Goal: Information Seeking & Learning: Compare options

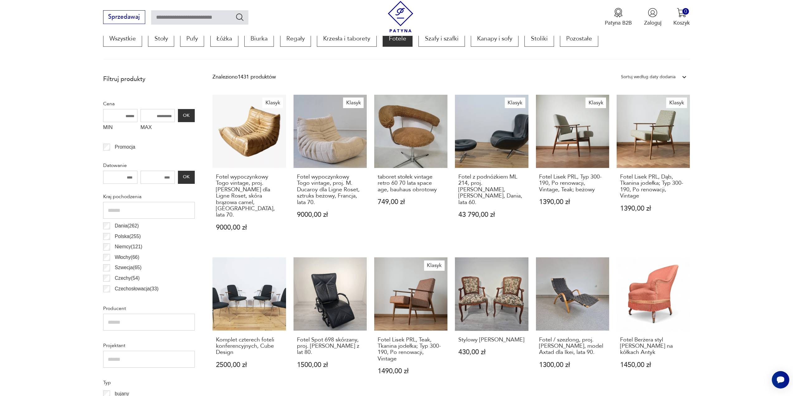
scroll to position [207, 0]
click at [153, 112] on input "MAX" at bounding box center [158, 116] width 34 height 13
drag, startPoint x: 150, startPoint y: 115, endPoint x: 217, endPoint y: 121, distance: 66.6
click at [141, 118] on input "MAX" at bounding box center [158, 116] width 34 height 13
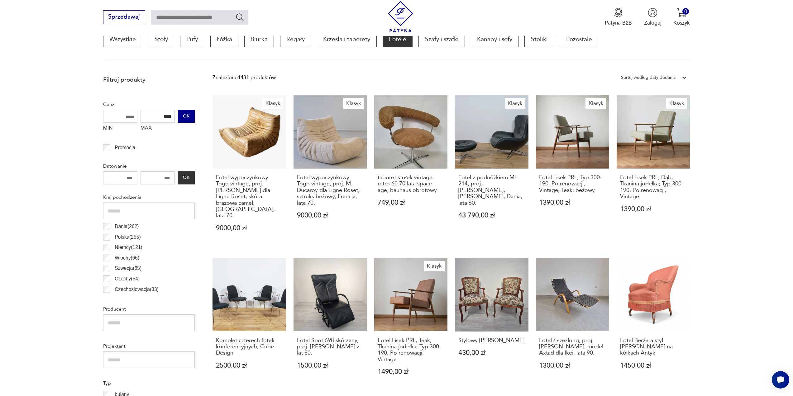
click at [188, 117] on button "OK" at bounding box center [186, 116] width 17 height 13
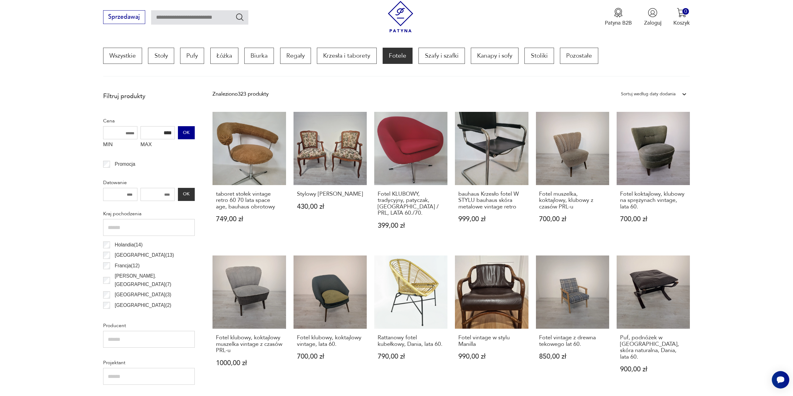
scroll to position [185, 0]
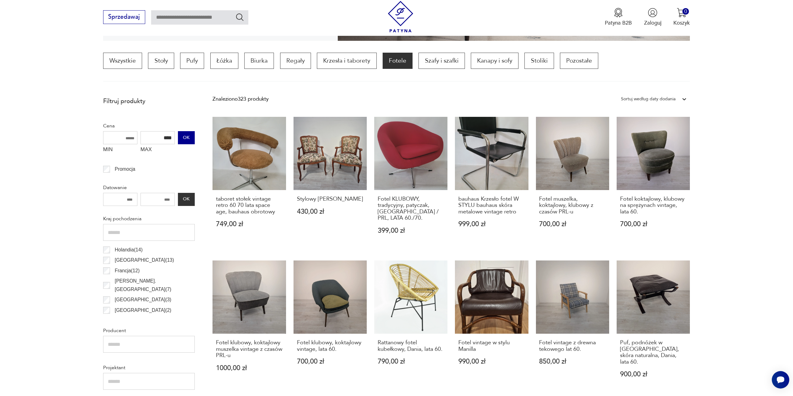
drag, startPoint x: 160, startPoint y: 138, endPoint x: 187, endPoint y: 141, distance: 27.2
click at [187, 141] on div "MIN MAX **** OK" at bounding box center [149, 143] width 92 height 25
type input "*"
type input "***"
click at [186, 138] on button "OK" at bounding box center [186, 137] width 17 height 13
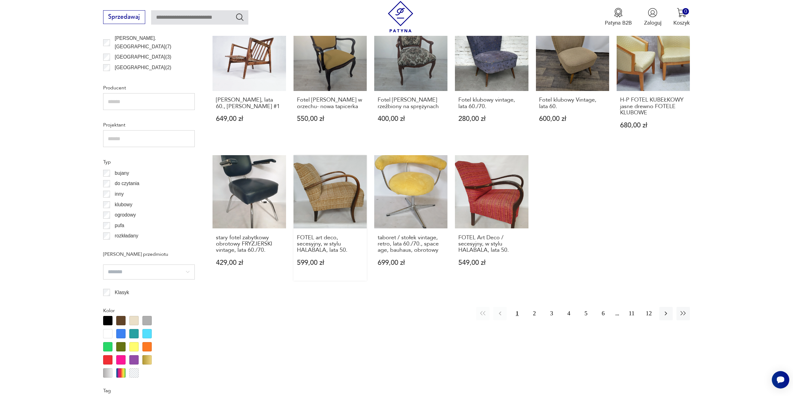
scroll to position [435, 0]
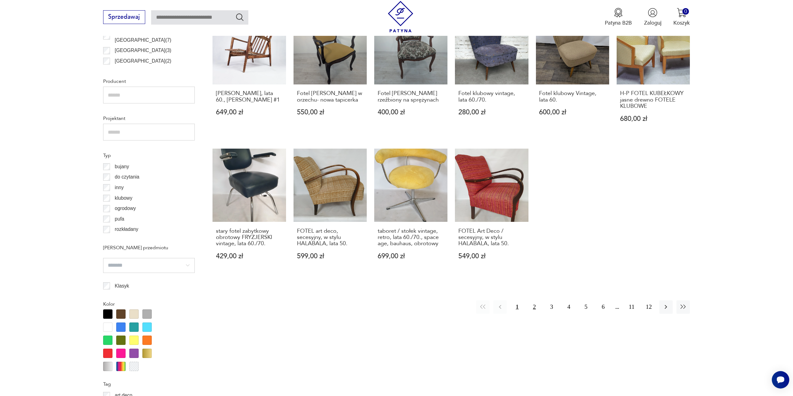
click at [532, 300] on button "2" at bounding box center [534, 306] width 13 height 13
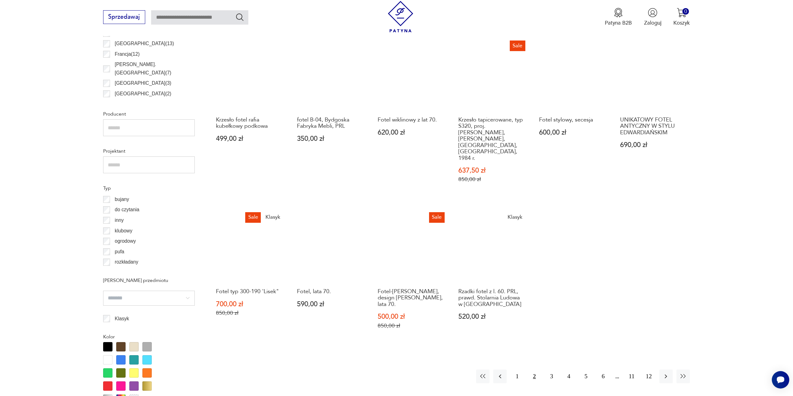
scroll to position [403, 0]
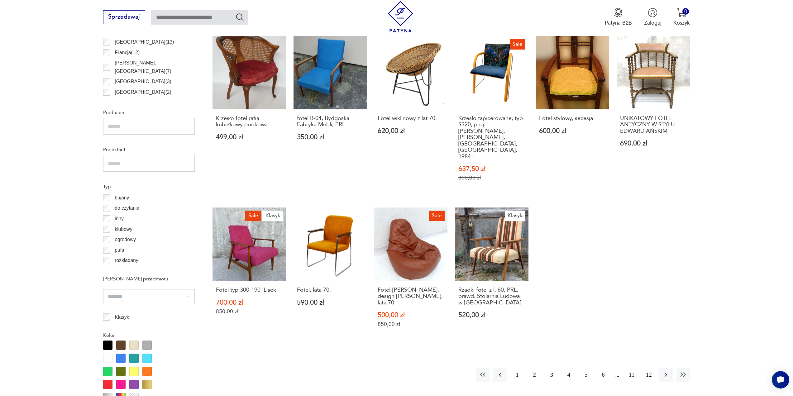
click at [552, 368] on button "3" at bounding box center [551, 374] width 13 height 13
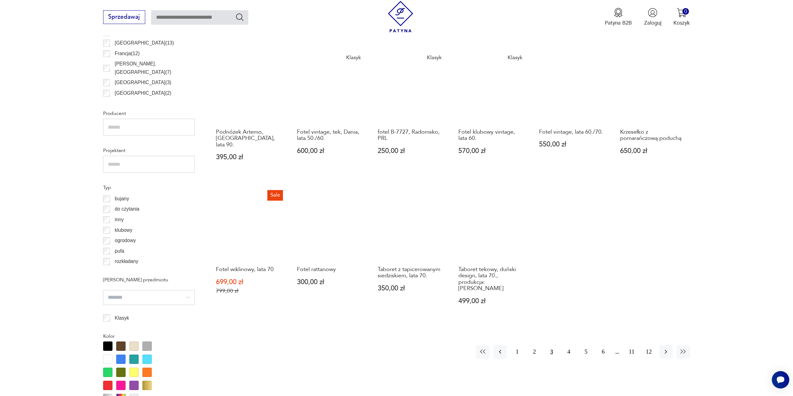
scroll to position [403, 0]
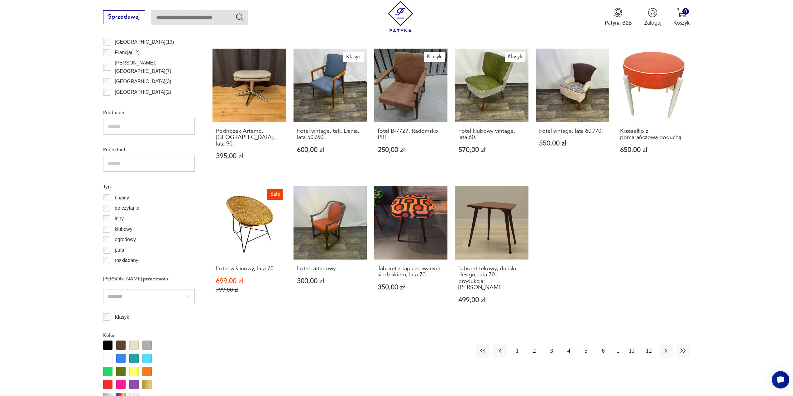
click at [567, 344] on button "4" at bounding box center [568, 350] width 13 height 13
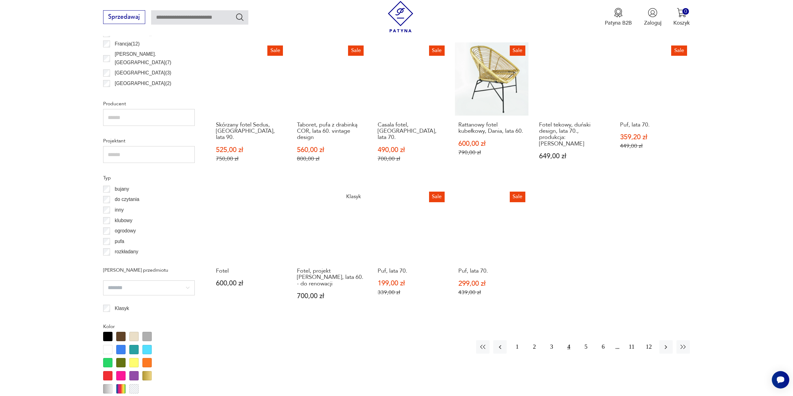
scroll to position [435, 0]
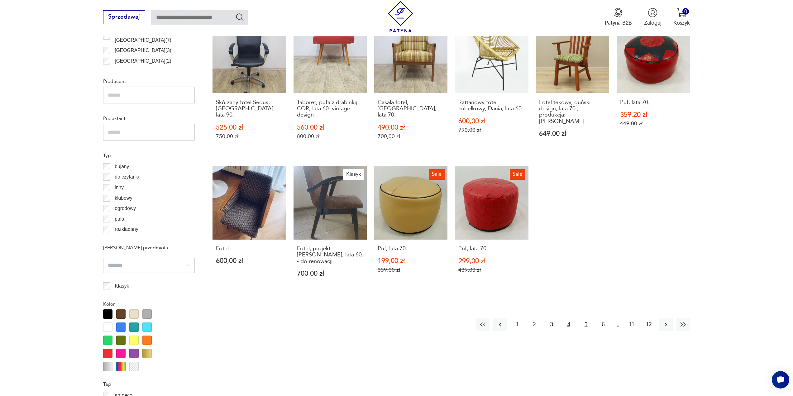
click at [585, 318] on button "5" at bounding box center [585, 324] width 13 height 13
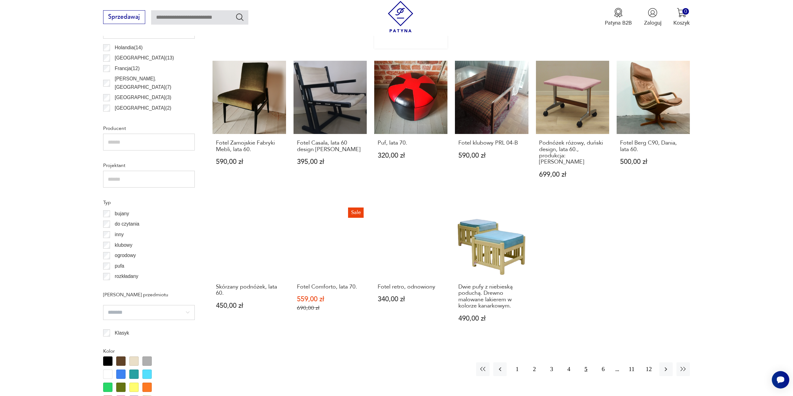
scroll to position [435, 0]
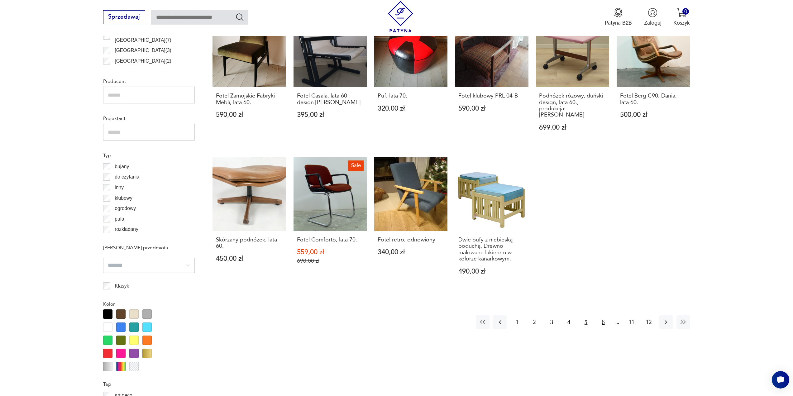
click at [602, 317] on button "6" at bounding box center [603, 321] width 13 height 13
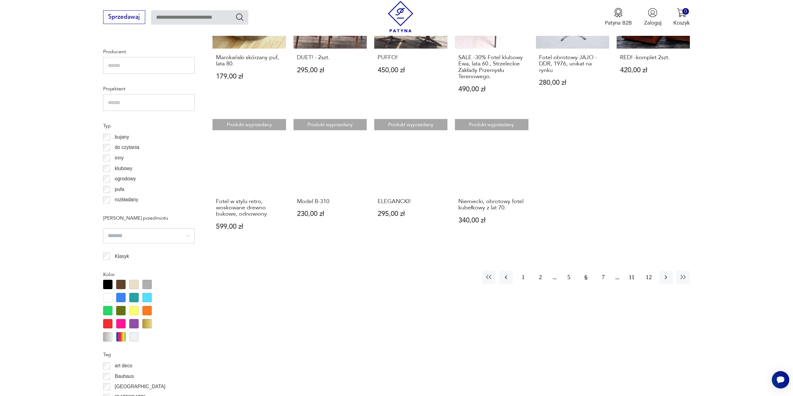
scroll to position [466, 0]
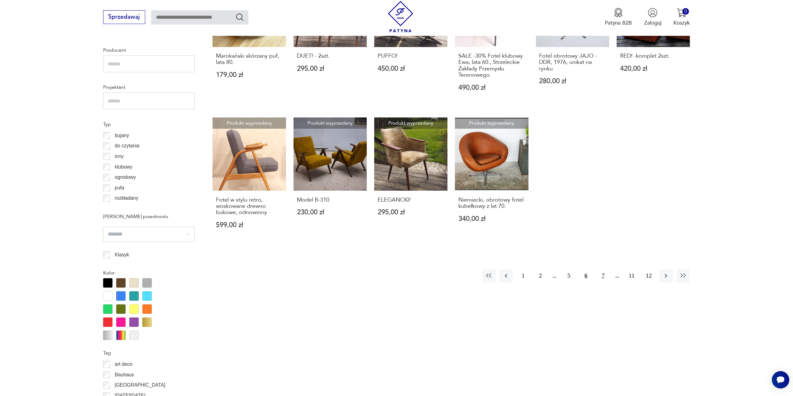
click at [603, 277] on button "7" at bounding box center [603, 275] width 13 height 13
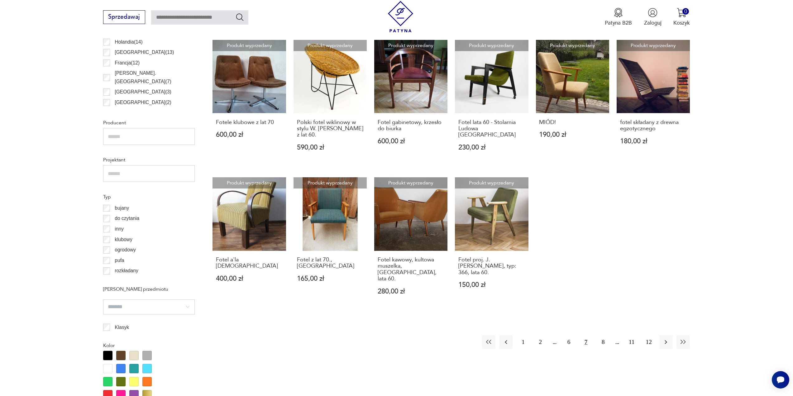
scroll to position [435, 0]
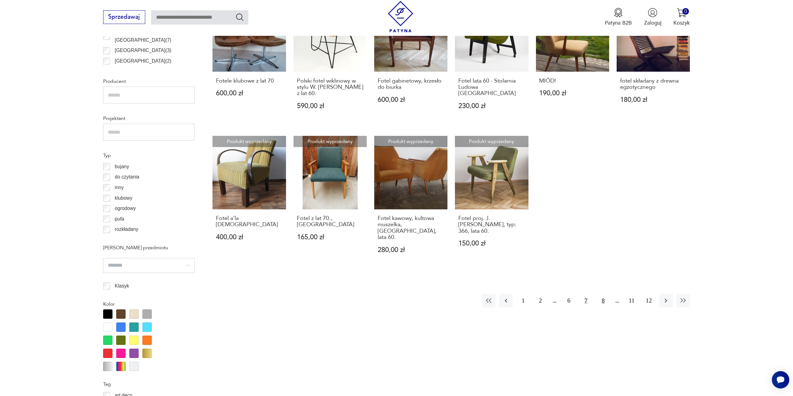
click at [602, 294] on button "8" at bounding box center [603, 300] width 13 height 13
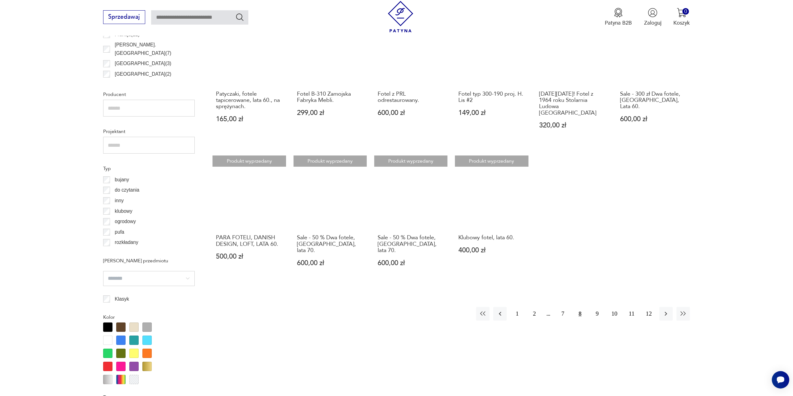
scroll to position [435, 0]
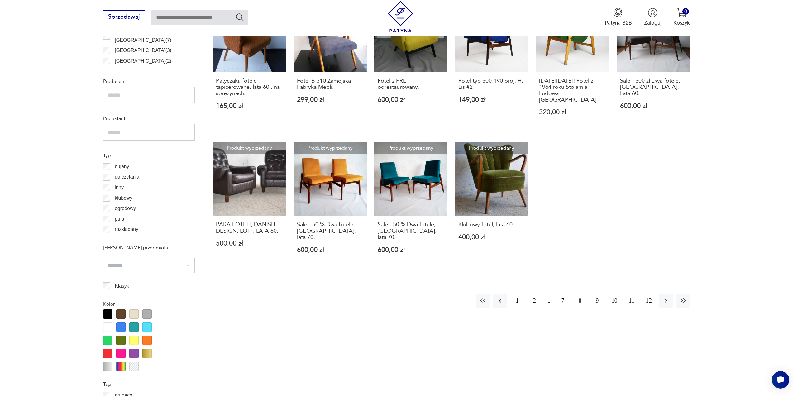
click at [597, 294] on button "9" at bounding box center [597, 300] width 13 height 13
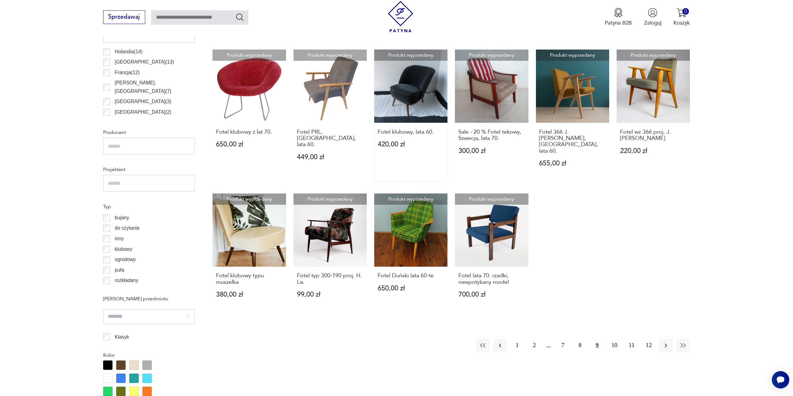
scroll to position [403, 0]
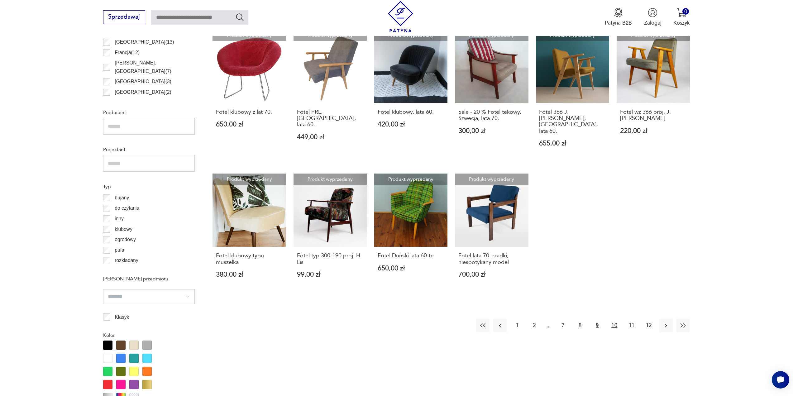
click at [614, 319] on button "10" at bounding box center [614, 325] width 13 height 13
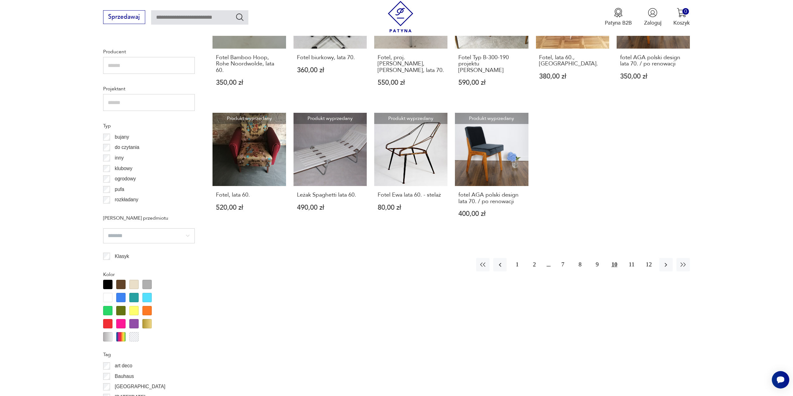
scroll to position [466, 0]
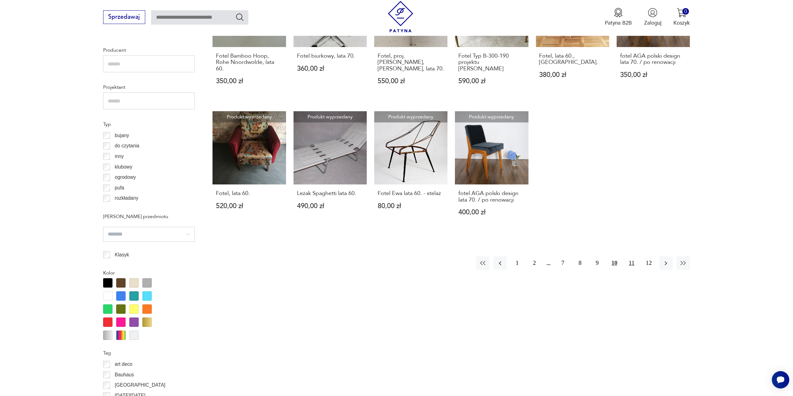
click at [632, 258] on button "11" at bounding box center [631, 263] width 13 height 13
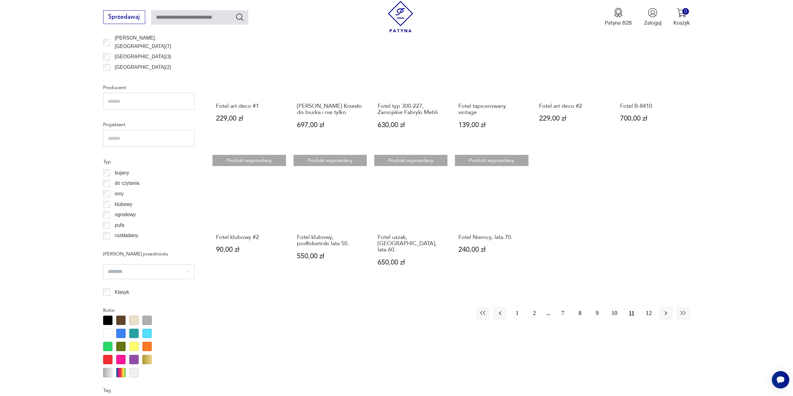
scroll to position [435, 0]
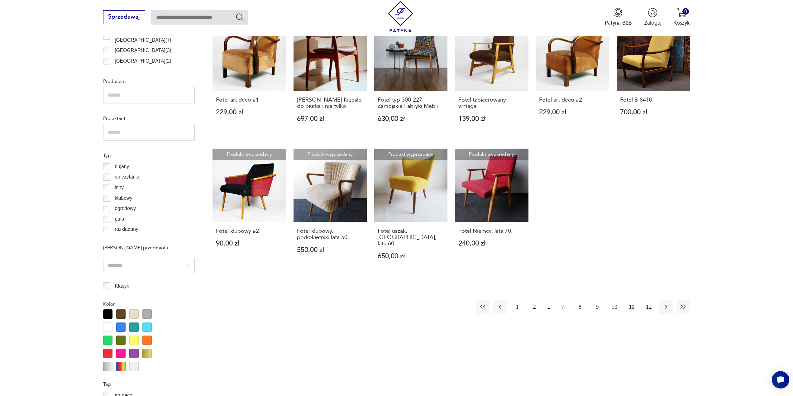
click at [649, 300] on button "12" at bounding box center [648, 306] width 13 height 13
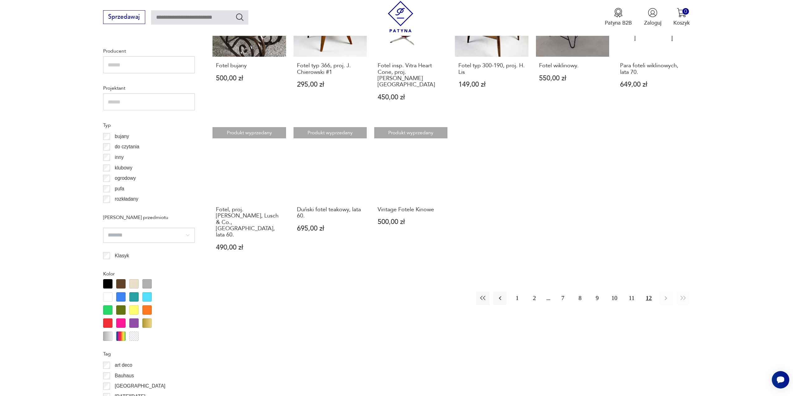
scroll to position [466, 0]
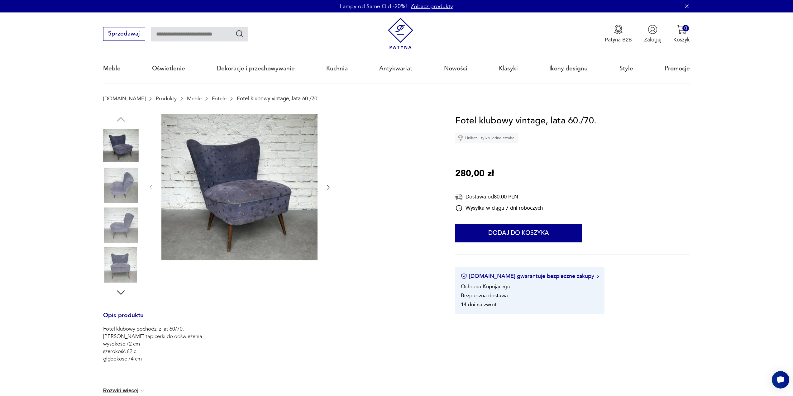
click at [120, 181] on img at bounding box center [121, 186] width 36 height 36
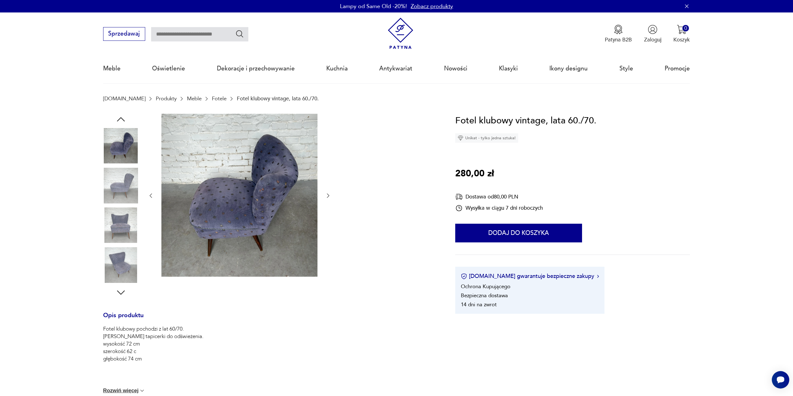
click at [117, 215] on img at bounding box center [121, 226] width 36 height 36
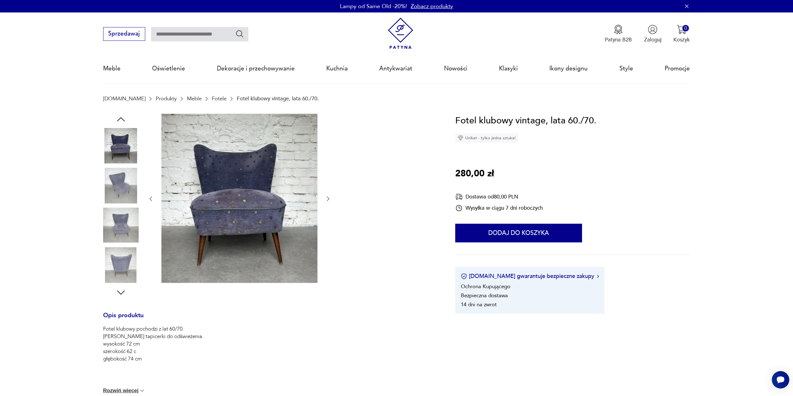
click at [121, 230] on img at bounding box center [121, 226] width 36 height 36
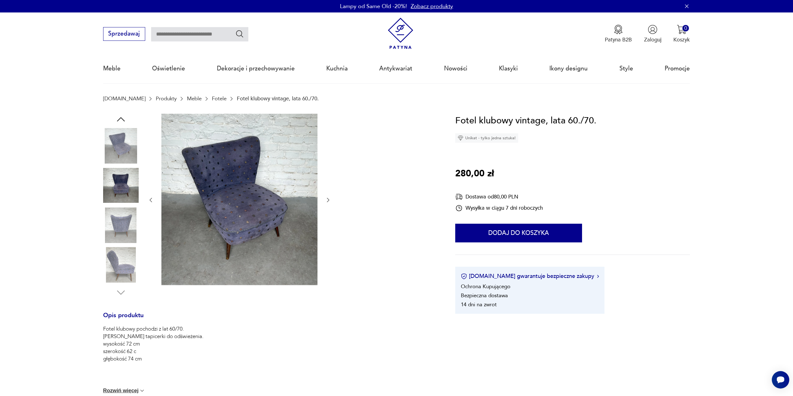
click at [126, 228] on img at bounding box center [121, 226] width 36 height 36
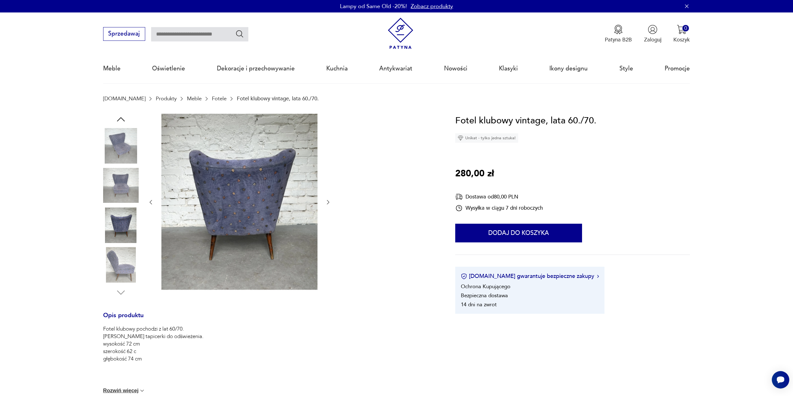
click at [122, 248] on img at bounding box center [121, 265] width 36 height 36
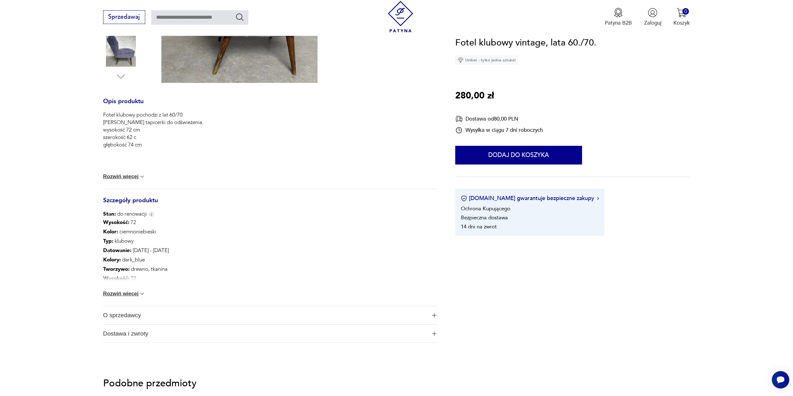
scroll to position [218, 0]
click at [141, 293] on img at bounding box center [142, 293] width 6 height 6
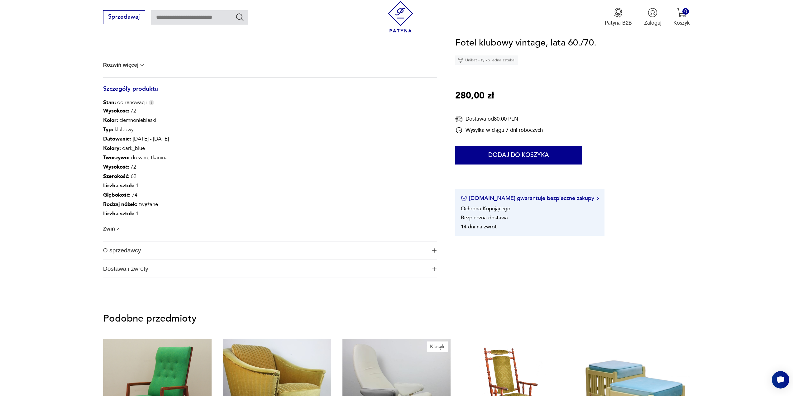
scroll to position [405, 0]
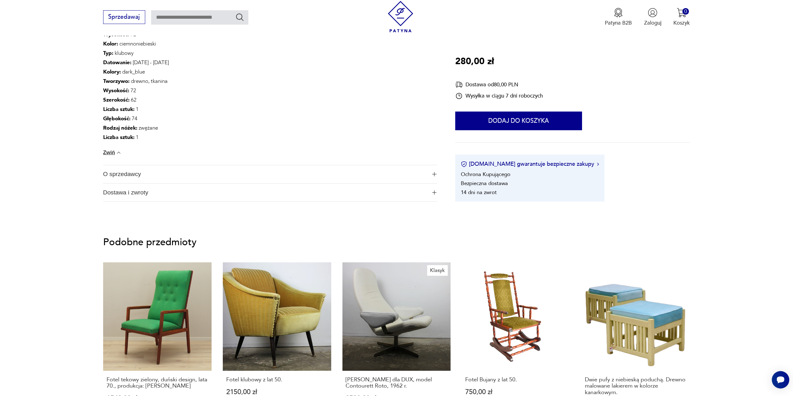
click at [433, 174] on img "button" at bounding box center [434, 174] width 4 height 4
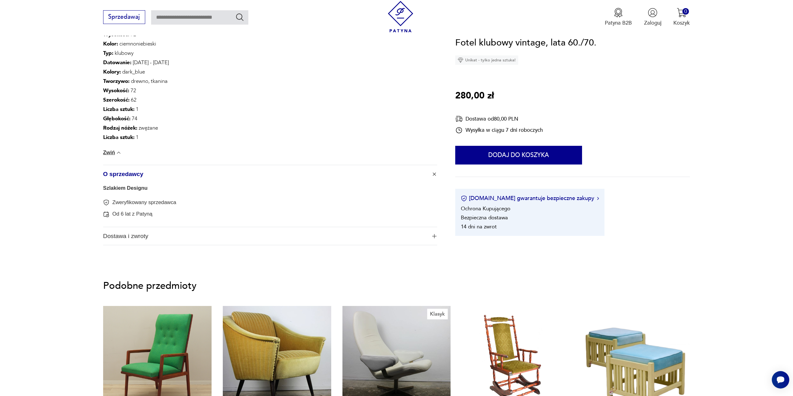
click at [434, 236] on img "button" at bounding box center [434, 236] width 4 height 4
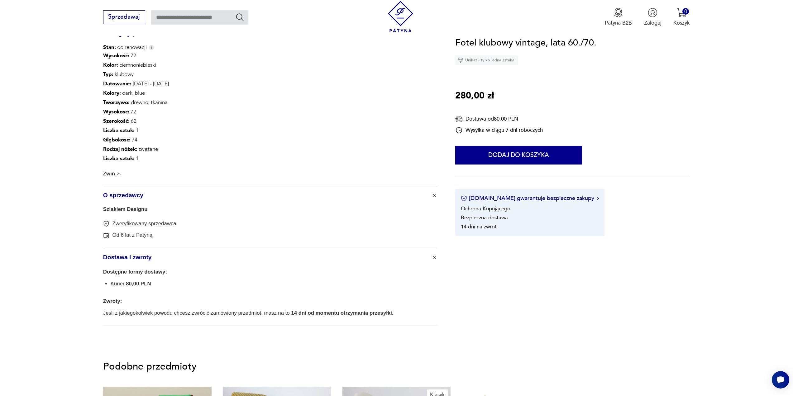
scroll to position [374, 0]
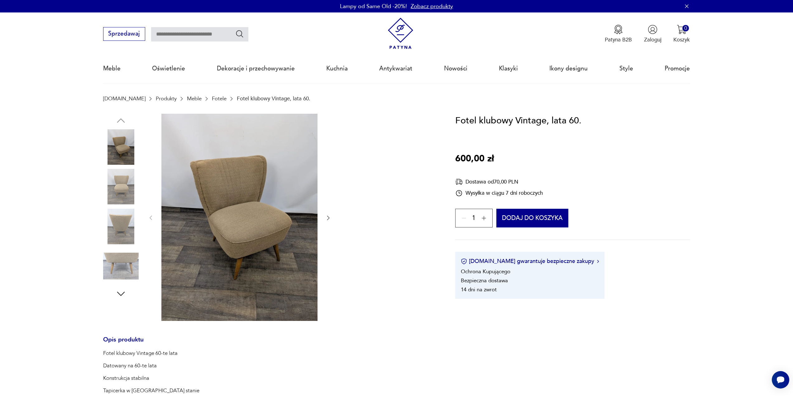
click at [121, 175] on img at bounding box center [121, 187] width 36 height 36
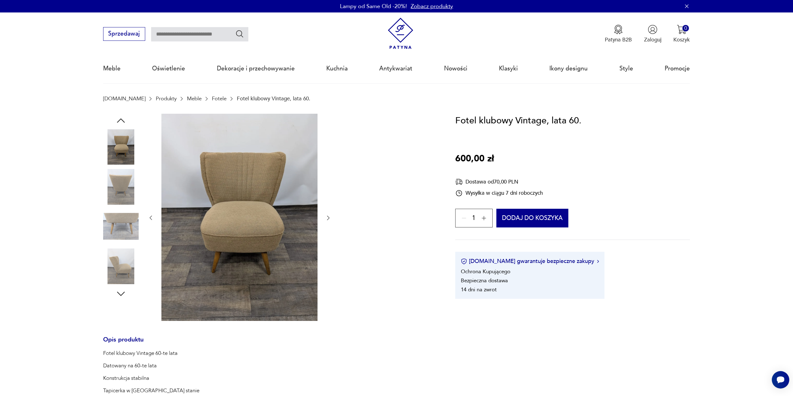
click at [122, 185] on img at bounding box center [121, 187] width 36 height 36
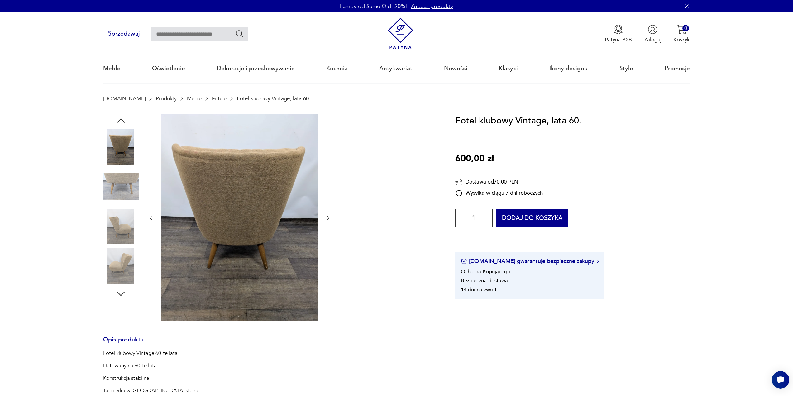
click at [123, 204] on img at bounding box center [121, 187] width 36 height 36
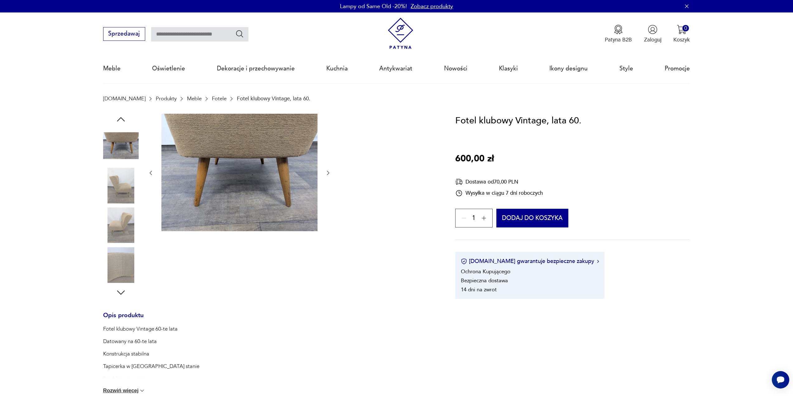
click at [126, 224] on img at bounding box center [121, 226] width 36 height 36
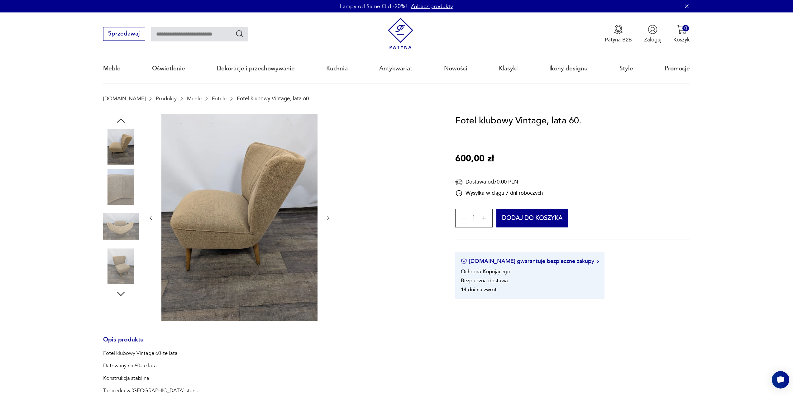
click at [120, 225] on img at bounding box center [121, 227] width 36 height 36
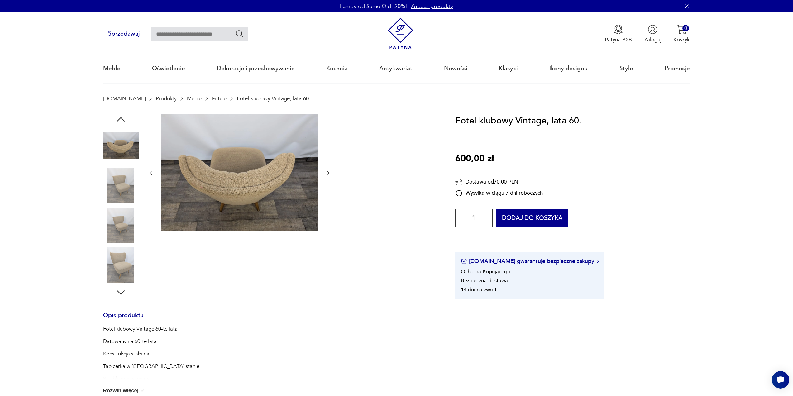
click at [121, 223] on img at bounding box center [121, 226] width 36 height 36
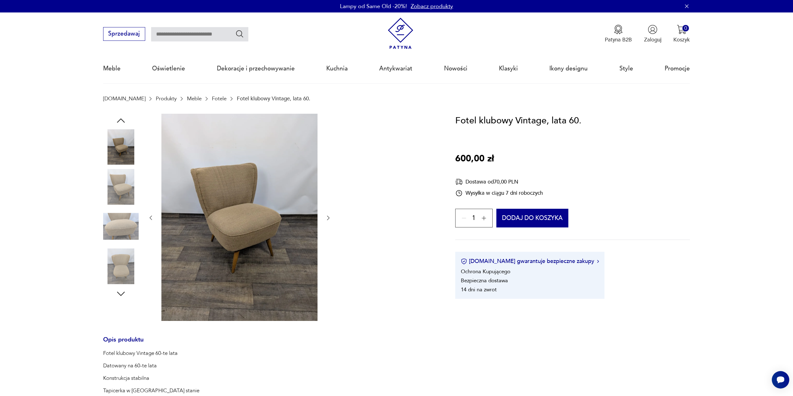
click at [121, 256] on img at bounding box center [121, 266] width 36 height 36
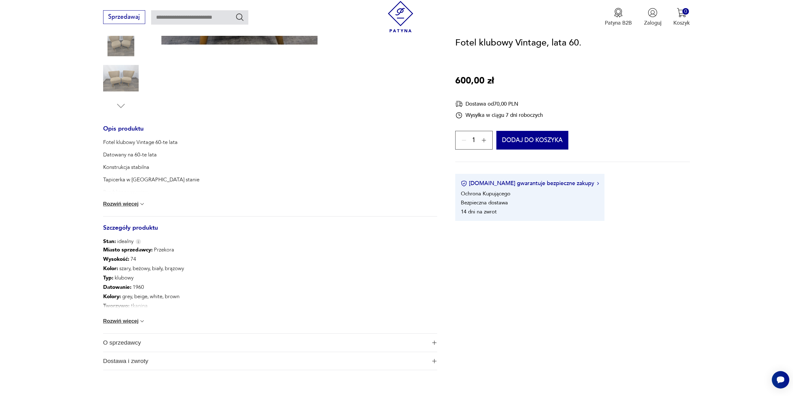
scroll to position [187, 0]
click at [141, 320] on img at bounding box center [142, 321] width 6 height 6
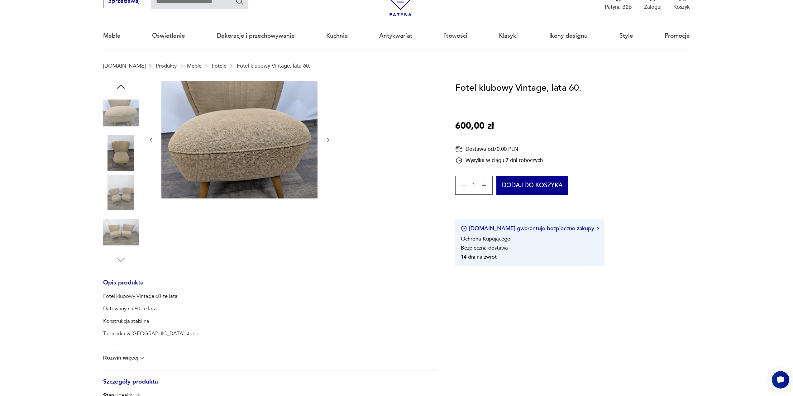
scroll to position [31, 0]
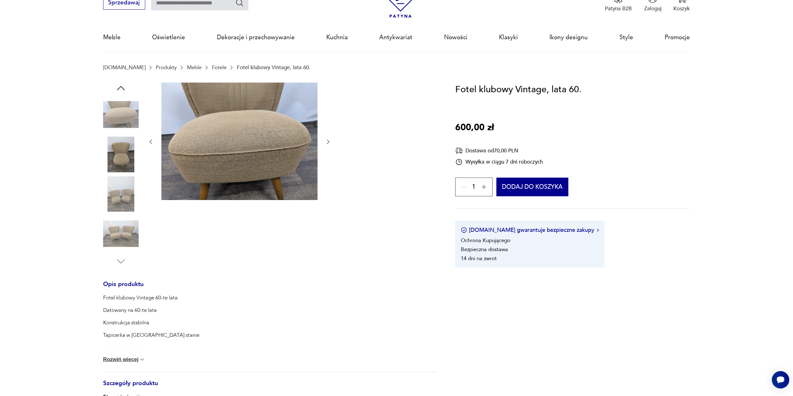
click at [240, 155] on img at bounding box center [239, 142] width 156 height 118
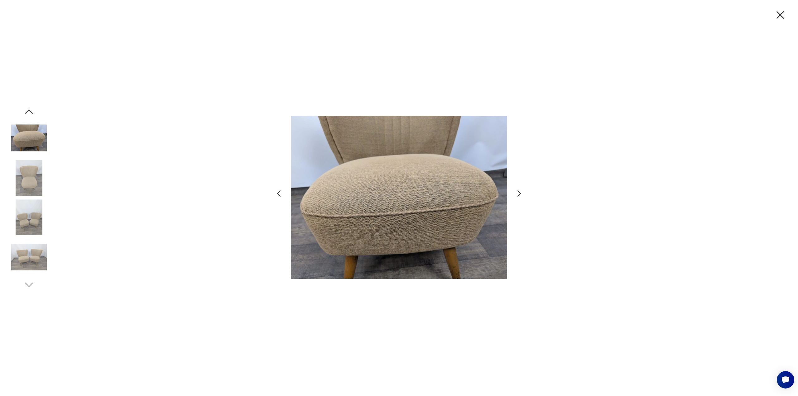
click at [518, 193] on icon "button" at bounding box center [519, 193] width 9 height 9
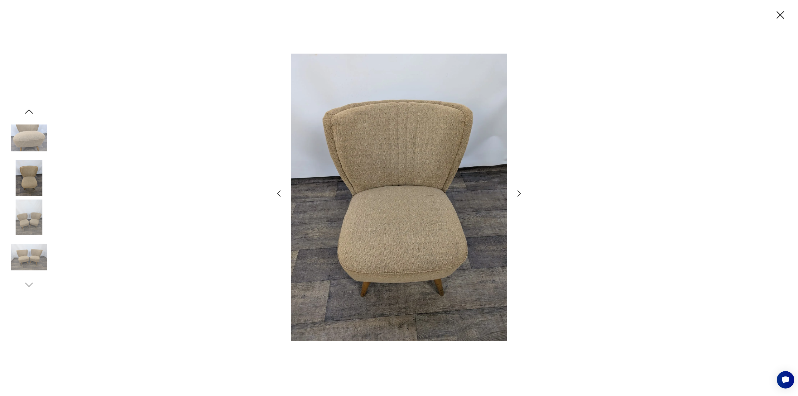
click at [518, 193] on icon "button" at bounding box center [519, 193] width 9 height 9
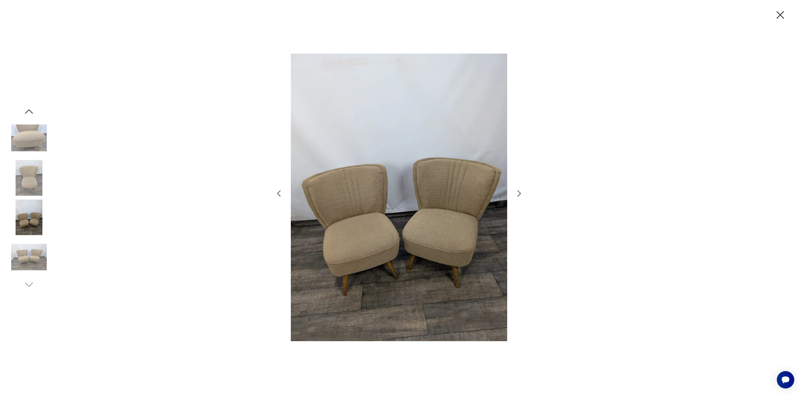
click at [518, 193] on icon "button" at bounding box center [519, 193] width 9 height 9
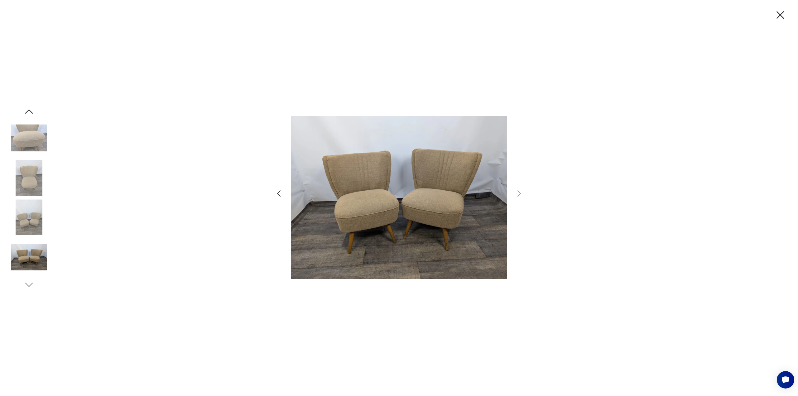
click at [777, 14] on icon "button" at bounding box center [780, 14] width 13 height 13
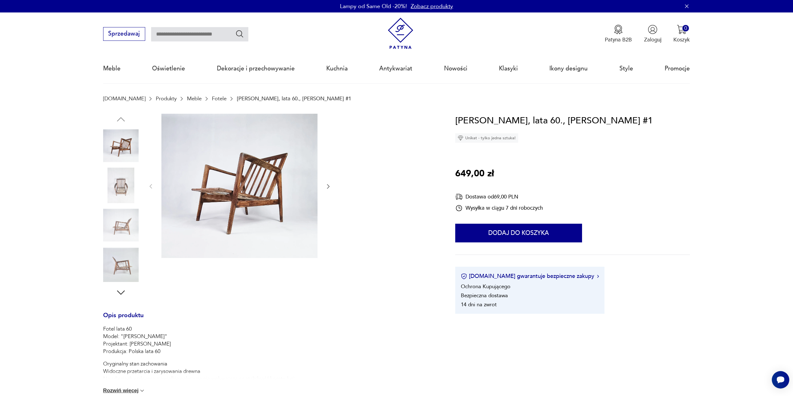
click at [128, 147] on img at bounding box center [121, 146] width 36 height 36
click at [329, 188] on icon "button" at bounding box center [328, 186] width 6 height 6
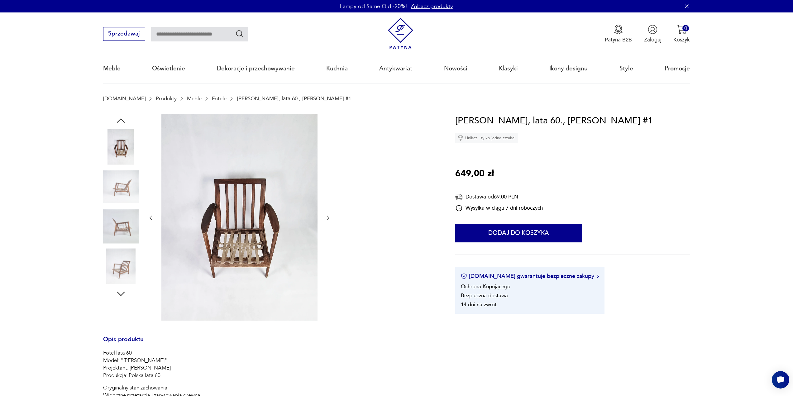
click at [326, 216] on icon "button" at bounding box center [328, 218] width 6 height 6
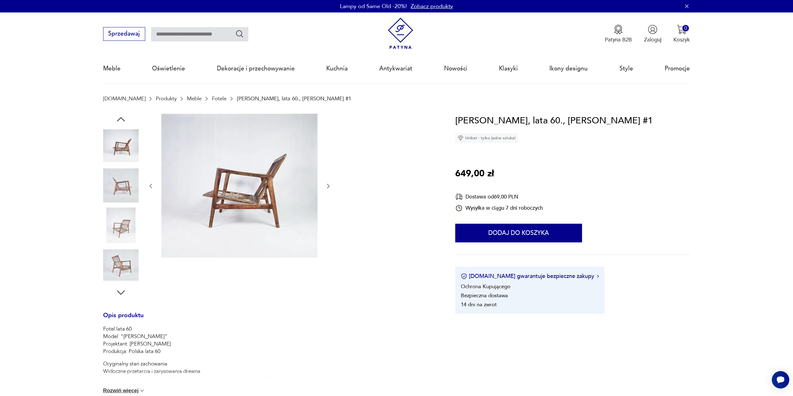
click at [326, 216] on div at bounding box center [240, 186] width 184 height 145
click at [127, 227] on img at bounding box center [121, 226] width 36 height 36
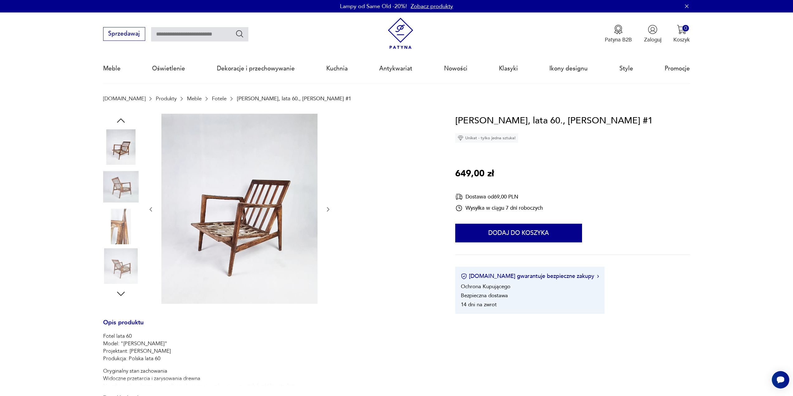
click at [122, 238] on img at bounding box center [121, 227] width 36 height 36
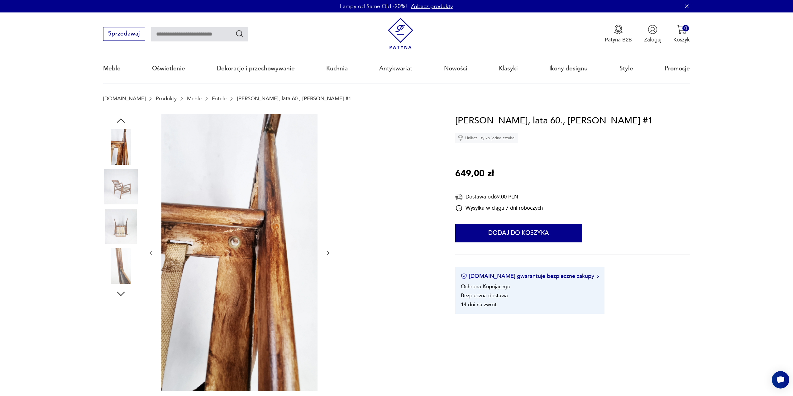
click at [120, 259] on img at bounding box center [121, 266] width 36 height 36
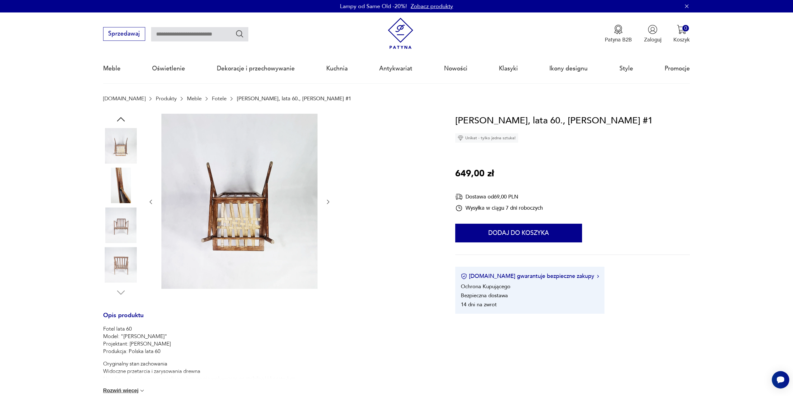
click at [118, 256] on img at bounding box center [121, 265] width 36 height 36
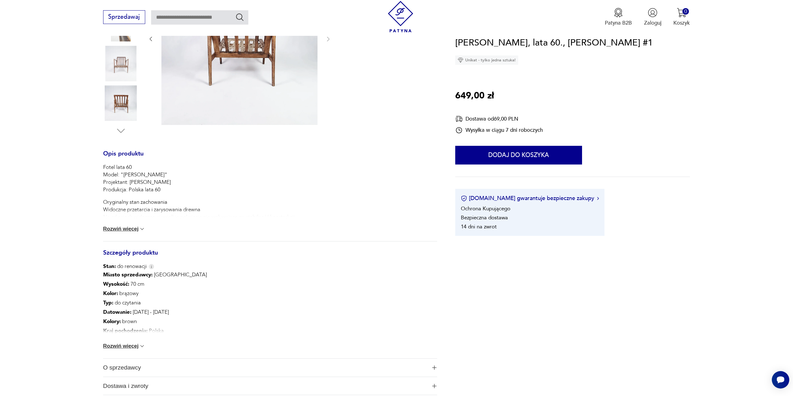
scroll to position [187, 0]
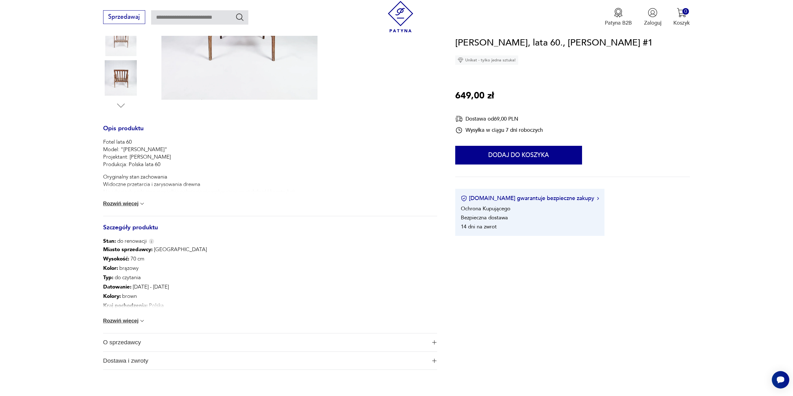
click at [142, 321] on img at bounding box center [142, 321] width 6 height 6
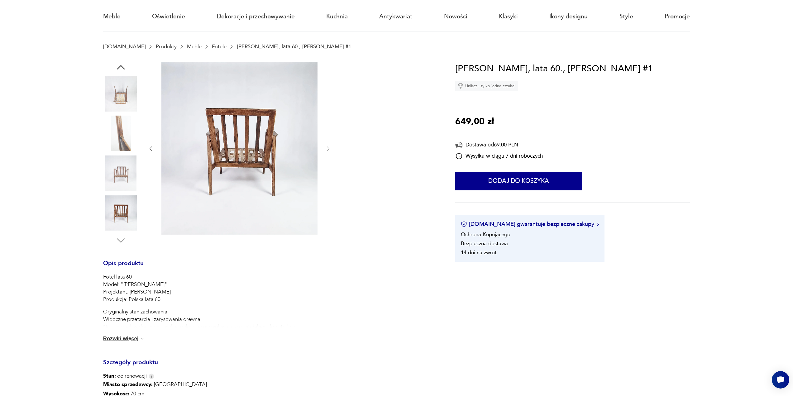
scroll to position [0, 0]
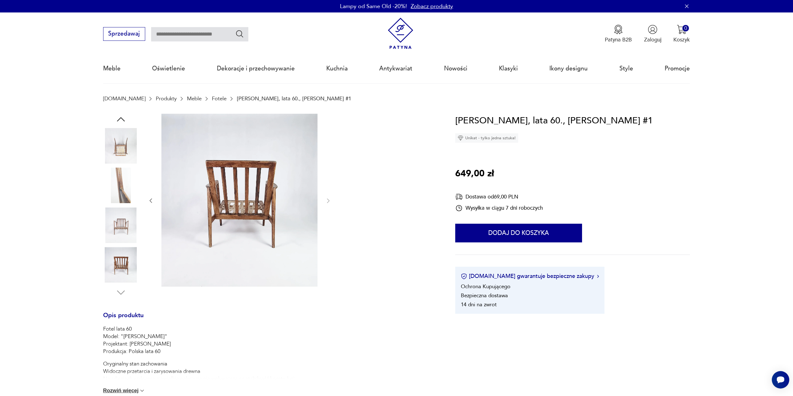
click at [123, 231] on img at bounding box center [121, 226] width 36 height 36
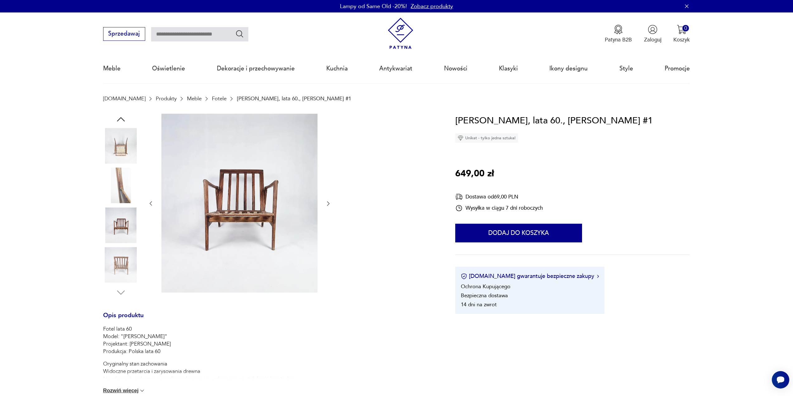
click at [122, 250] on img at bounding box center [121, 265] width 36 height 36
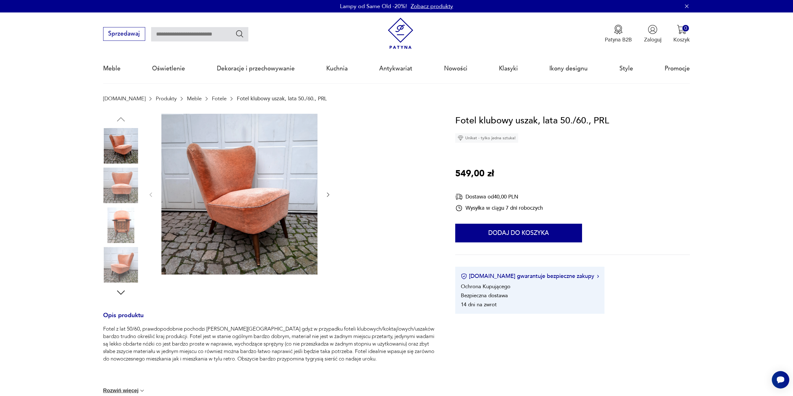
click at [118, 178] on img at bounding box center [121, 186] width 36 height 36
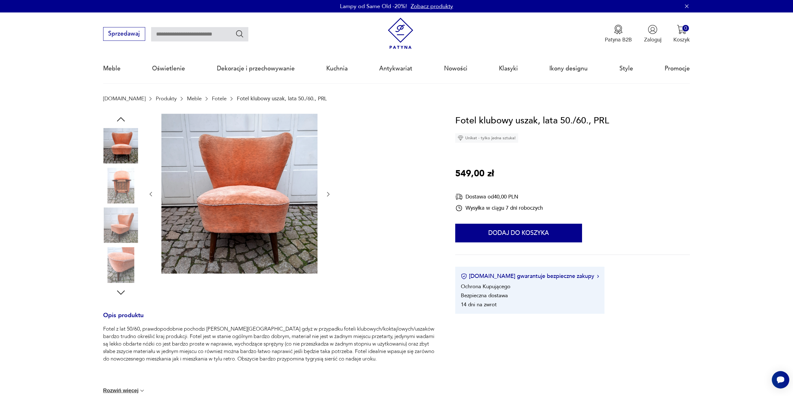
click at [121, 231] on img at bounding box center [121, 226] width 36 height 36
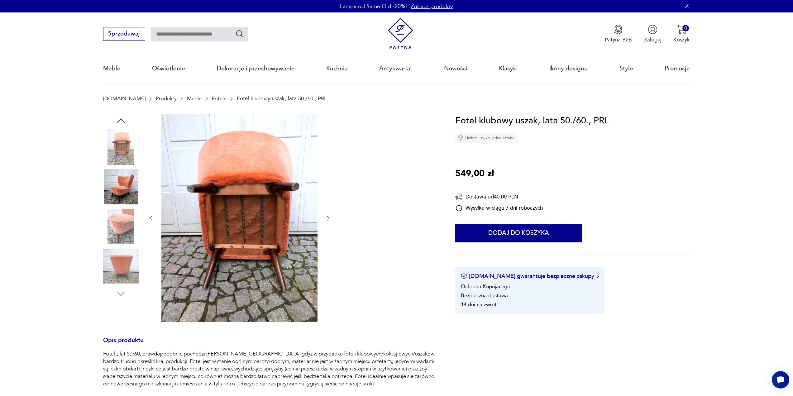
click at [118, 235] on img at bounding box center [121, 227] width 36 height 36
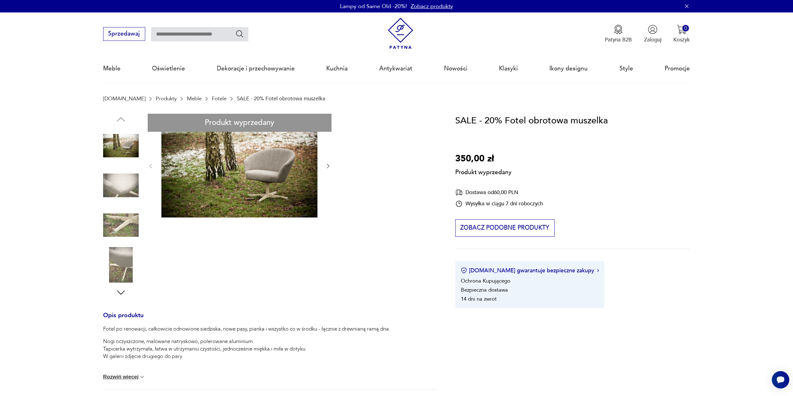
click at [132, 149] on div "Produkt wyprzedany Opis produktu Fotel po renowacji, całkowicie odnowione siedz…" at bounding box center [270, 329] width 334 height 430
click at [122, 187] on div "Produkt wyprzedany Opis produktu Fotel po renowacji, całkowicie odnowione siedz…" at bounding box center [270, 329] width 334 height 430
drag, startPoint x: 326, startPoint y: 165, endPoint x: 268, endPoint y: 171, distance: 57.7
click at [323, 166] on div "Produkt wyprzedany Opis produktu Fotel po renowacji, całkowicie odnowione siedz…" at bounding box center [270, 329] width 334 height 430
click at [268, 171] on div "Produkt wyprzedany Opis produktu Fotel po renowacji, całkowicie odnowione siedz…" at bounding box center [270, 329] width 334 height 430
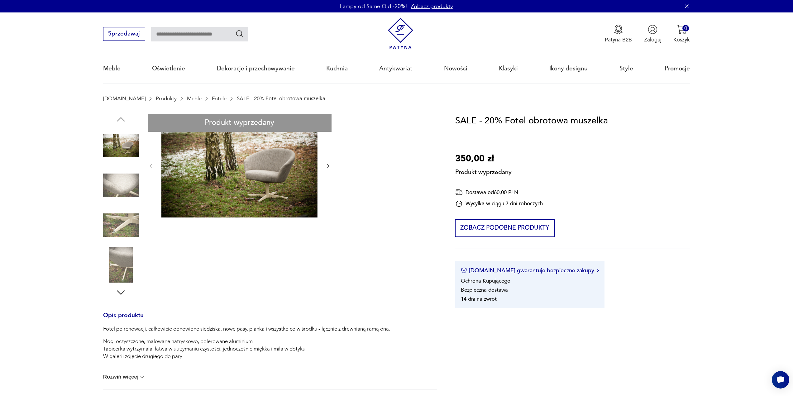
click at [119, 194] on div "Produkt wyprzedany Opis produktu Fotel po renowacji, całkowicie odnowione siedz…" at bounding box center [270, 329] width 334 height 430
click at [120, 225] on div "Produkt wyprzedany Opis produktu Fotel po renowacji, całkowicie odnowione siedz…" at bounding box center [270, 329] width 334 height 430
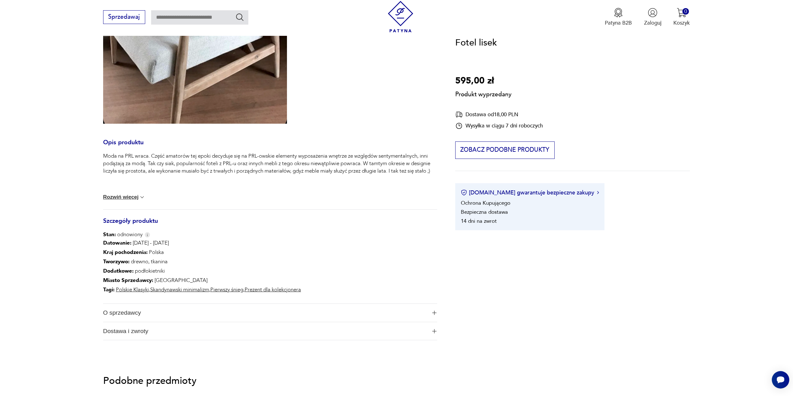
scroll to position [281, 0]
click at [142, 195] on img at bounding box center [142, 198] width 6 height 6
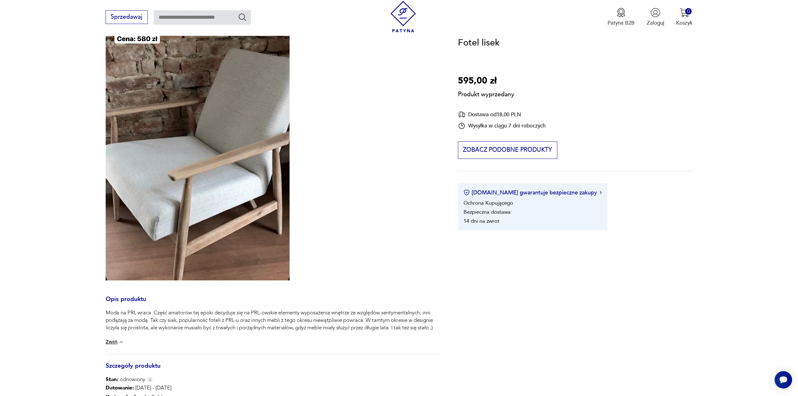
scroll to position [0, 0]
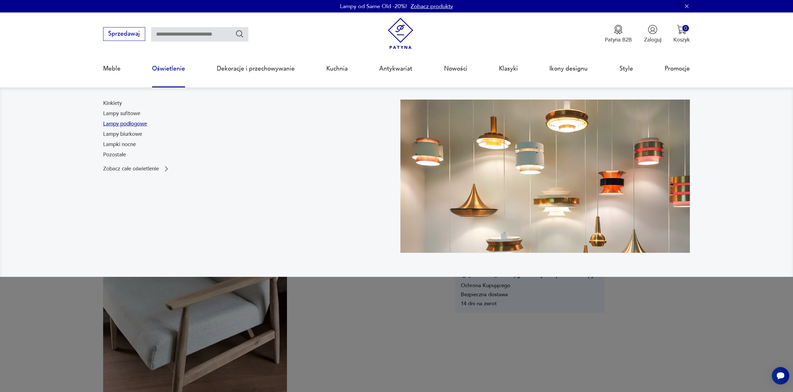
click at [137, 124] on link "Lampy podłogowe" at bounding box center [125, 123] width 44 height 7
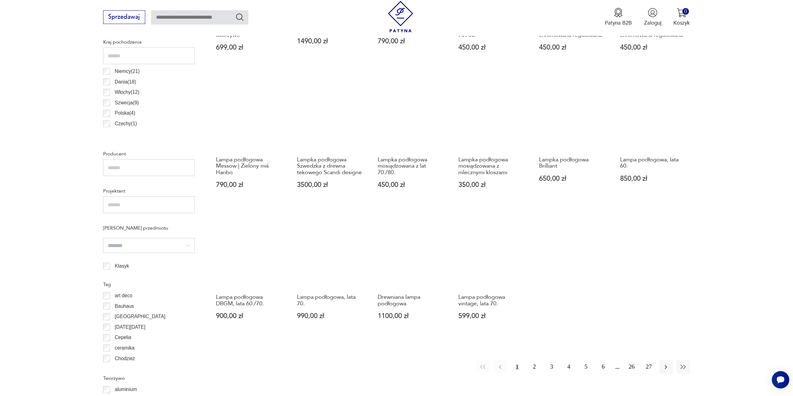
scroll to position [363, 0]
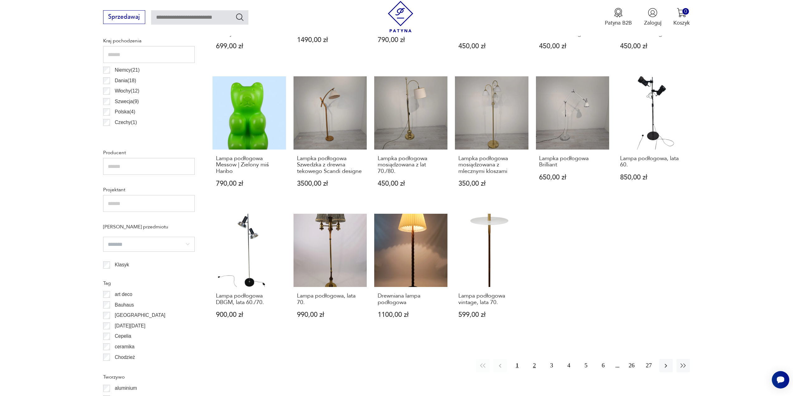
click at [534, 365] on button "2" at bounding box center [534, 365] width 13 height 13
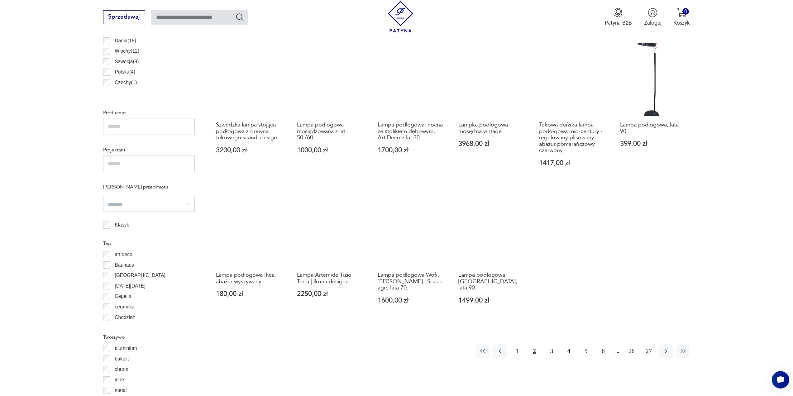
scroll to position [435, 0]
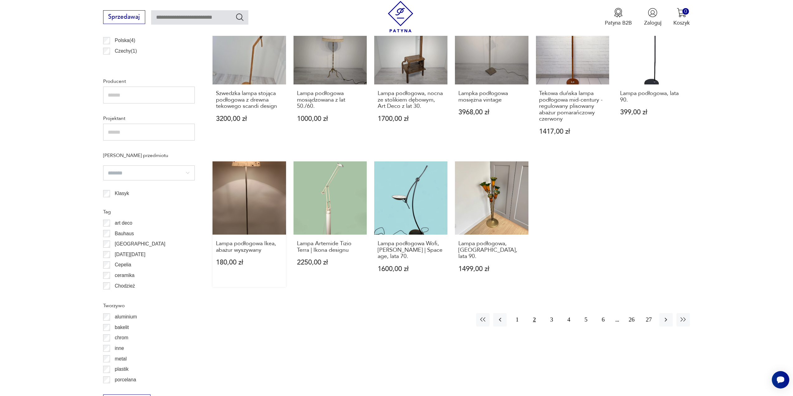
click at [252, 186] on link "Lampa podłogowa Ikea, abażur wyszywany 180,00 zł" at bounding box center [249, 224] width 73 height 126
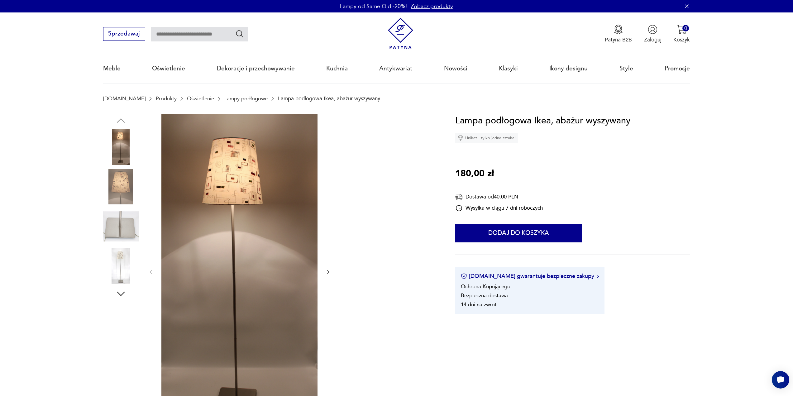
scroll to position [504, 0]
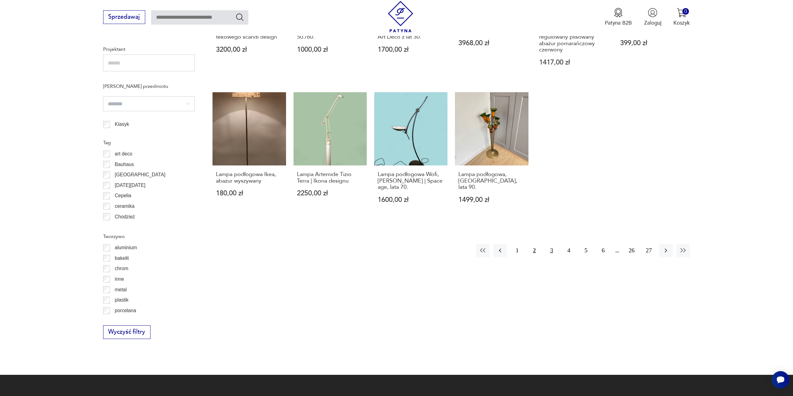
click at [553, 244] on button "3" at bounding box center [551, 250] width 13 height 13
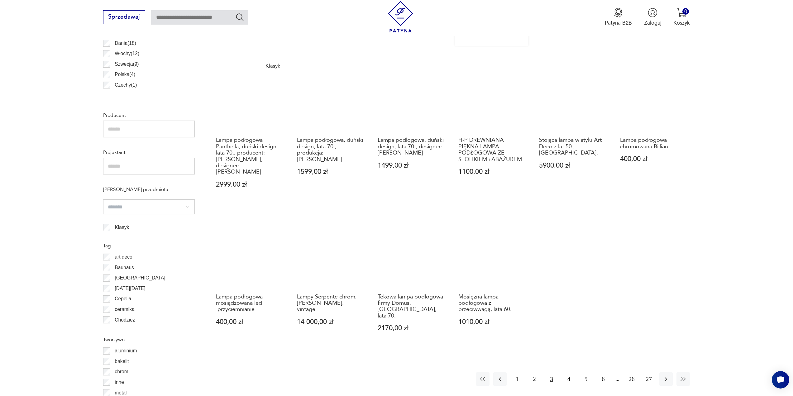
scroll to position [435, 0]
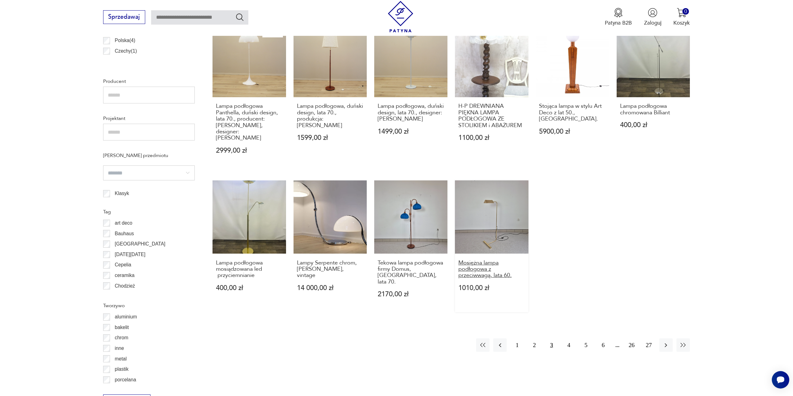
click at [478, 260] on h3 "Mosiężna lampa podłogowa z przeciwwagą, lata 60." at bounding box center [492, 269] width 67 height 19
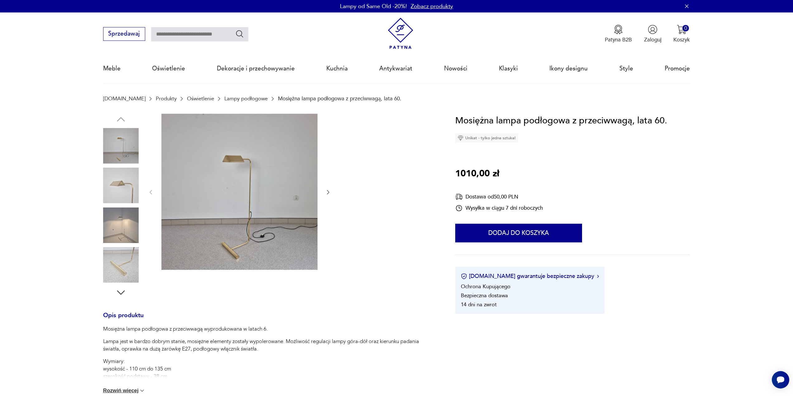
click at [125, 186] on img at bounding box center [121, 186] width 36 height 36
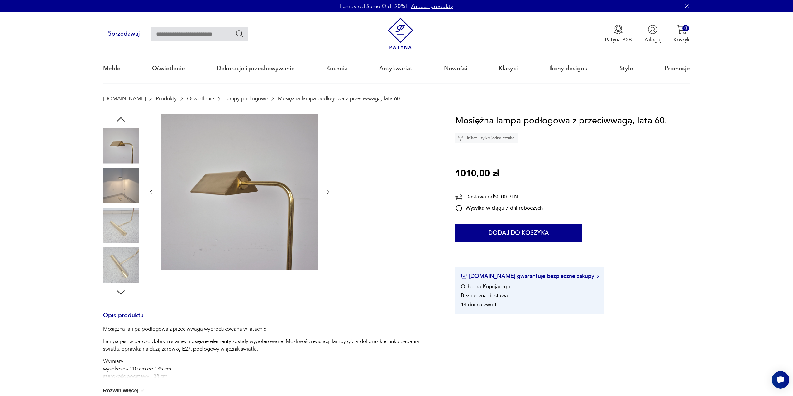
click at [123, 233] on img at bounding box center [121, 226] width 36 height 36
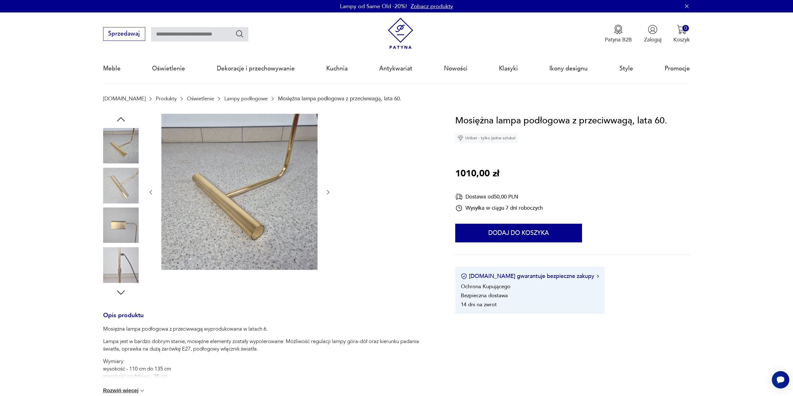
click at [119, 257] on img at bounding box center [121, 265] width 36 height 36
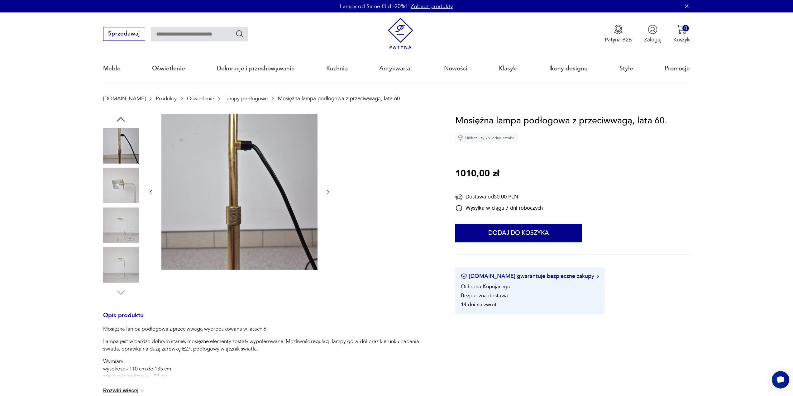
click at [128, 231] on img at bounding box center [121, 226] width 36 height 36
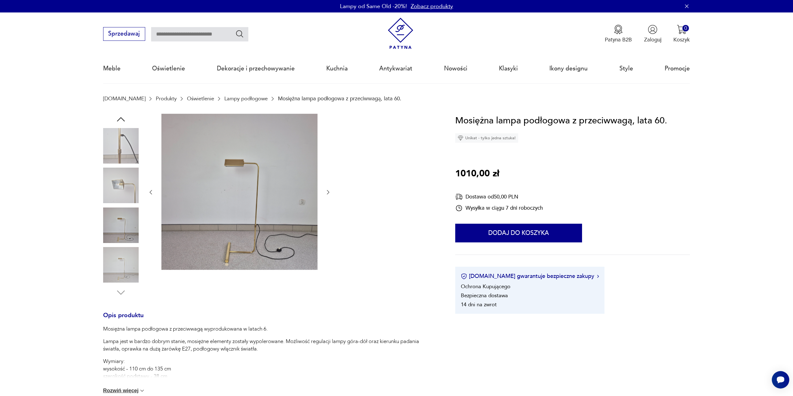
click at [121, 260] on img at bounding box center [121, 265] width 36 height 36
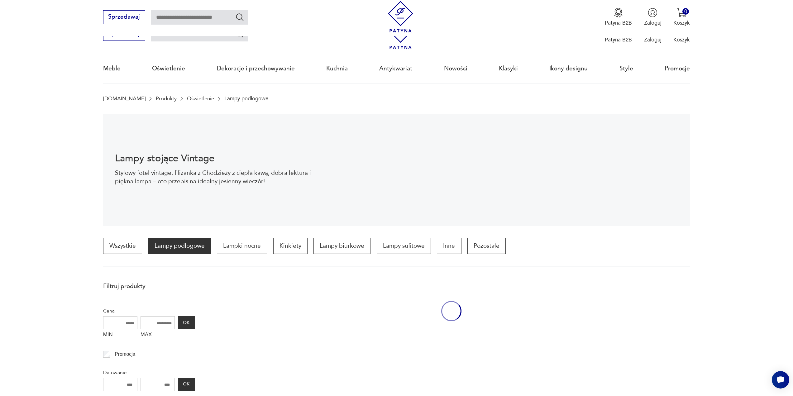
scroll to position [504, 0]
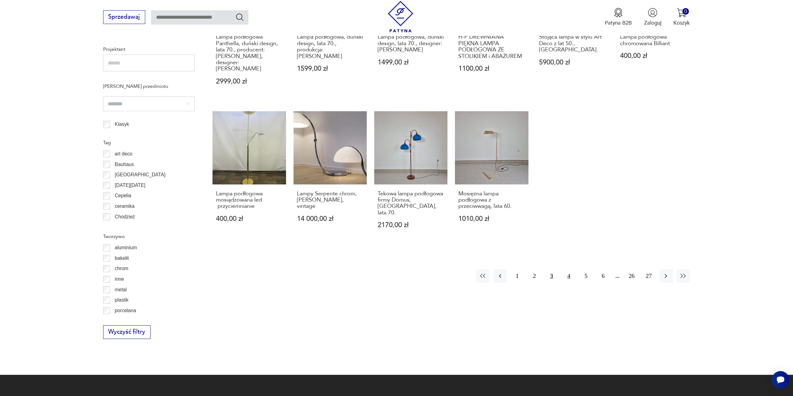
click at [569, 269] on button "4" at bounding box center [568, 275] width 13 height 13
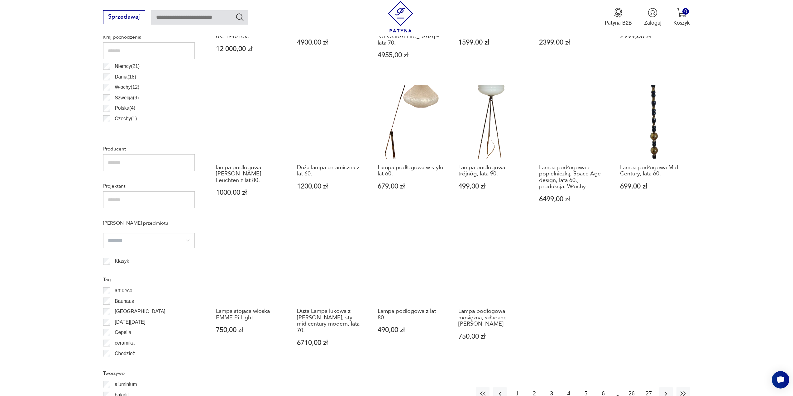
scroll to position [372, 0]
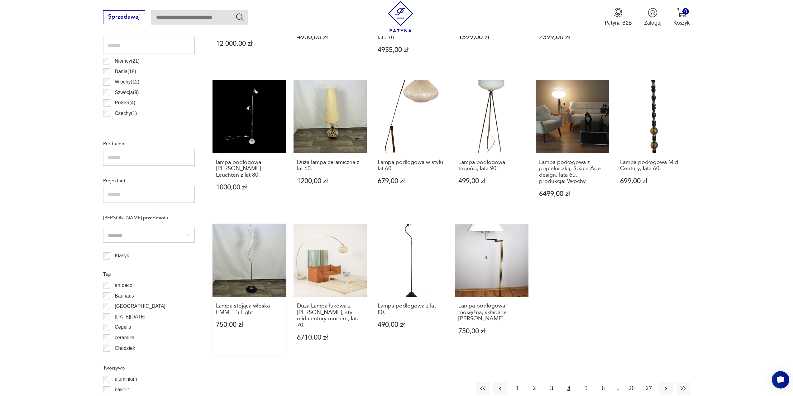
click at [266, 234] on link "Lampa stojąca włoska EMME Pi Light 750,00 zł" at bounding box center [249, 290] width 73 height 132
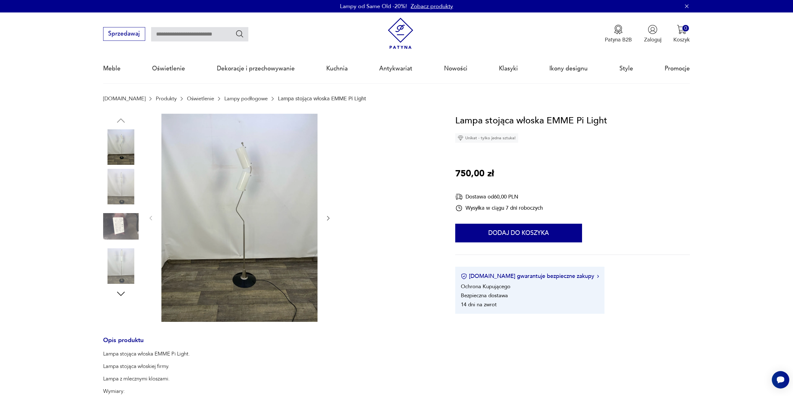
click at [120, 188] on img at bounding box center [121, 187] width 36 height 36
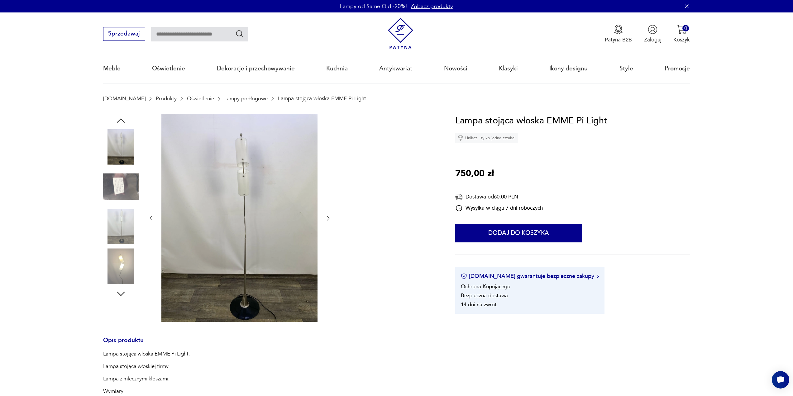
click at [118, 194] on img at bounding box center [121, 187] width 36 height 36
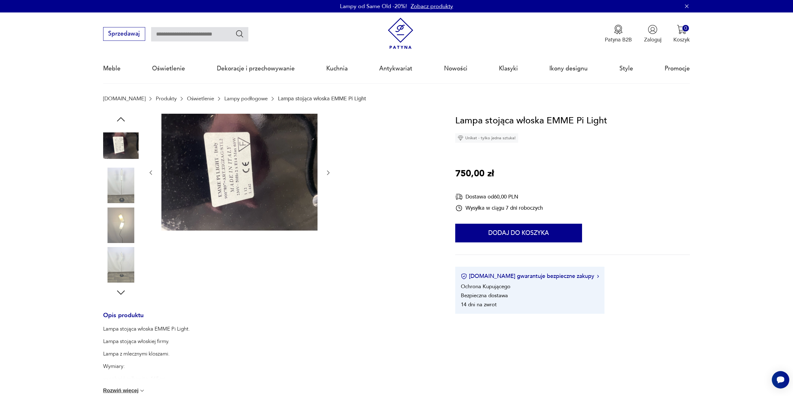
click at [115, 231] on img at bounding box center [121, 226] width 36 height 36
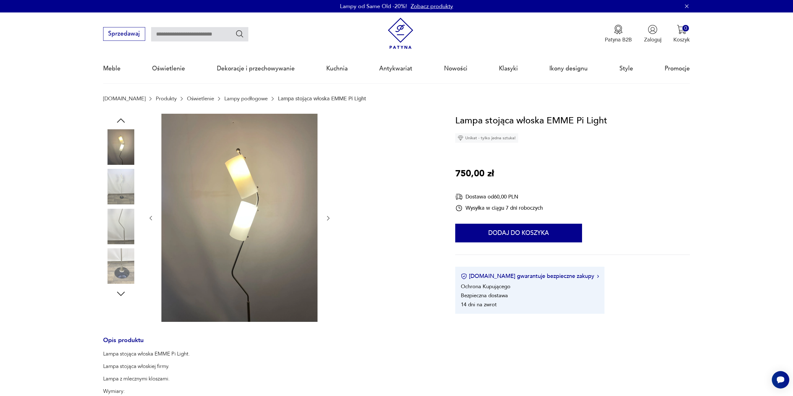
click at [121, 227] on img at bounding box center [121, 227] width 36 height 36
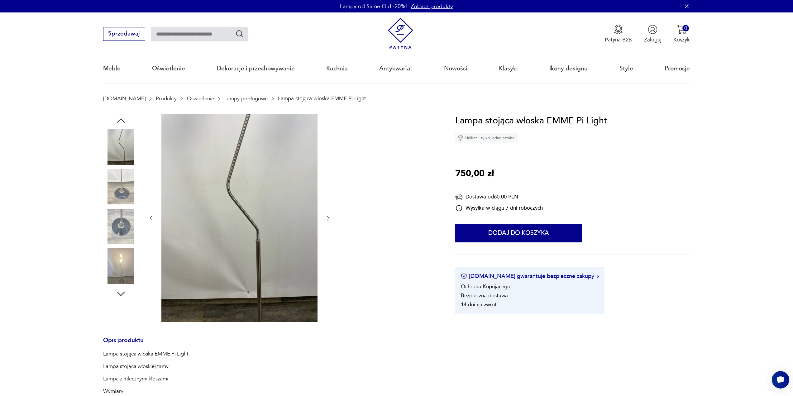
click at [121, 223] on img at bounding box center [121, 227] width 36 height 36
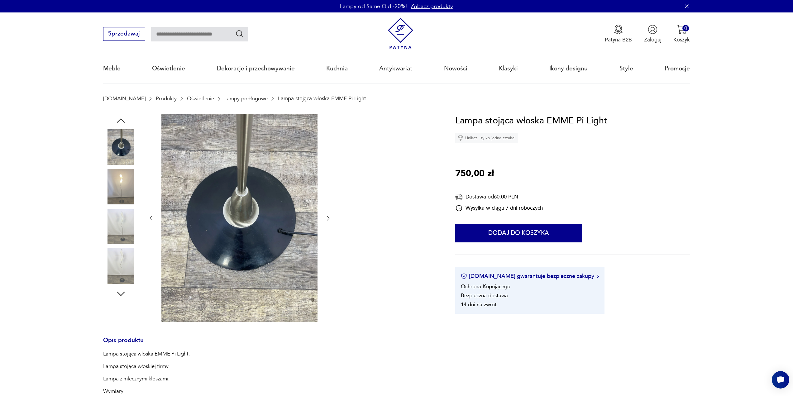
click at [122, 231] on img at bounding box center [121, 227] width 36 height 36
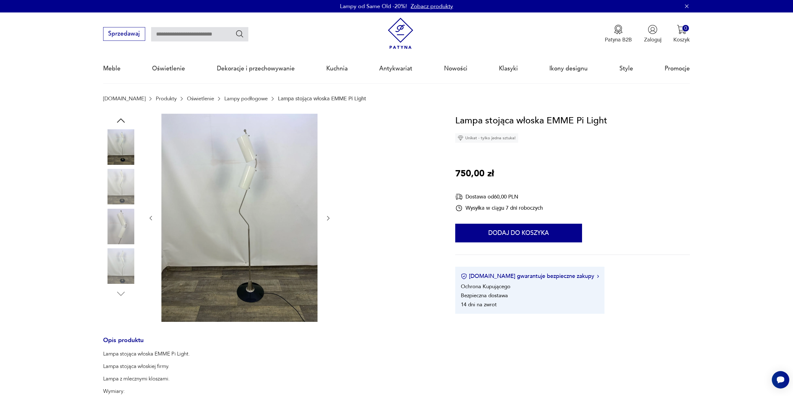
click at [121, 228] on img at bounding box center [121, 227] width 36 height 36
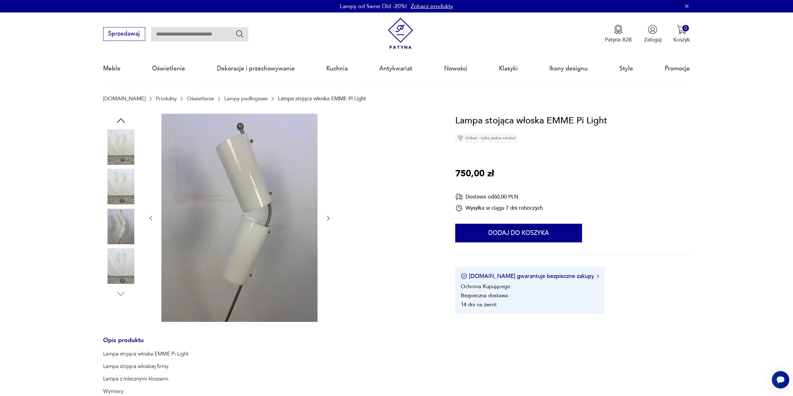
click at [124, 257] on img at bounding box center [121, 266] width 36 height 36
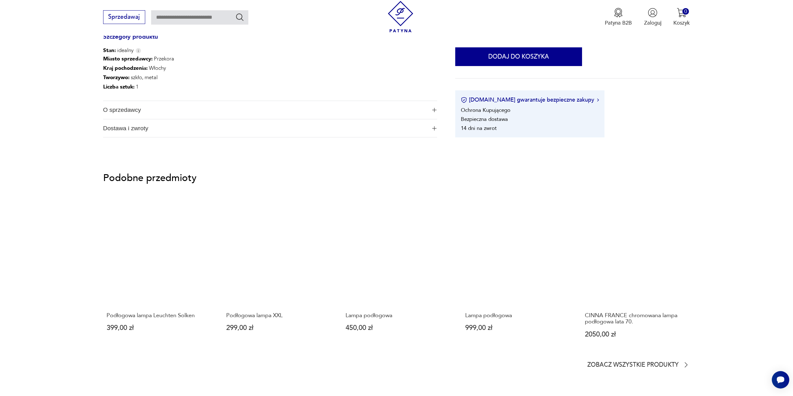
scroll to position [405, 0]
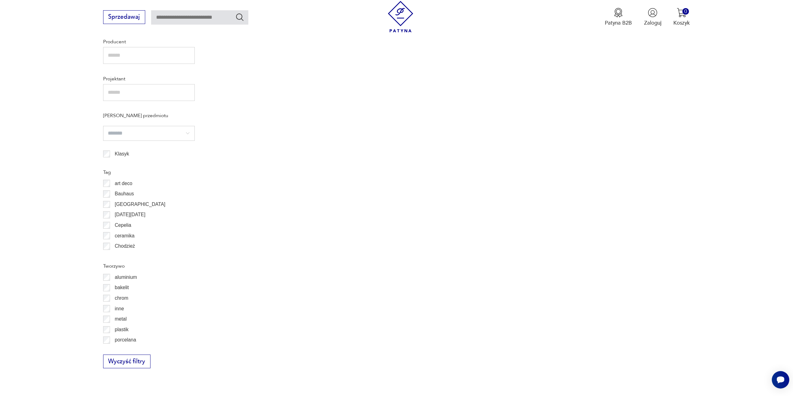
scroll to position [372, 0]
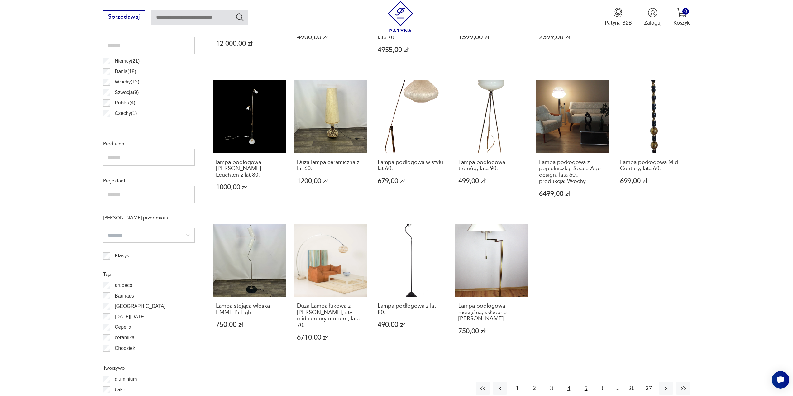
click at [588, 382] on button "5" at bounding box center [585, 388] width 13 height 13
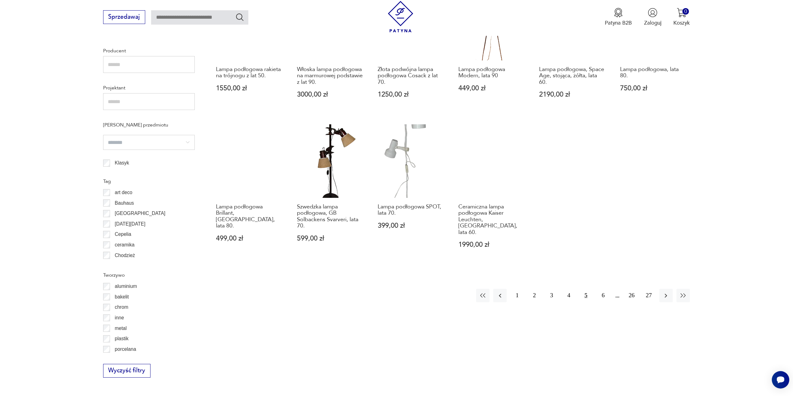
scroll to position [466, 0]
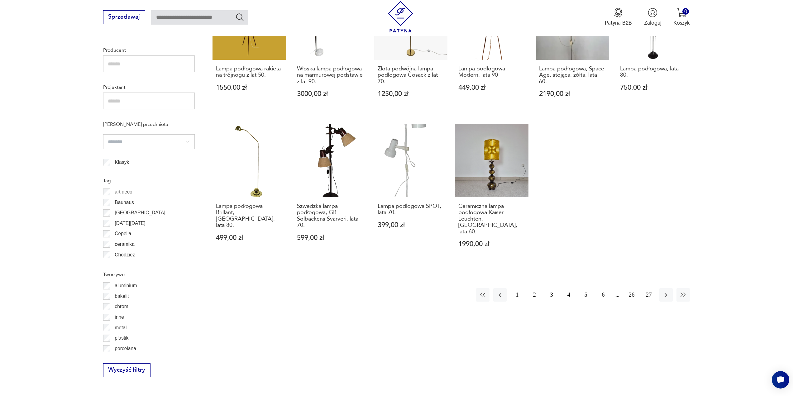
click at [603, 289] on button "6" at bounding box center [603, 294] width 13 height 13
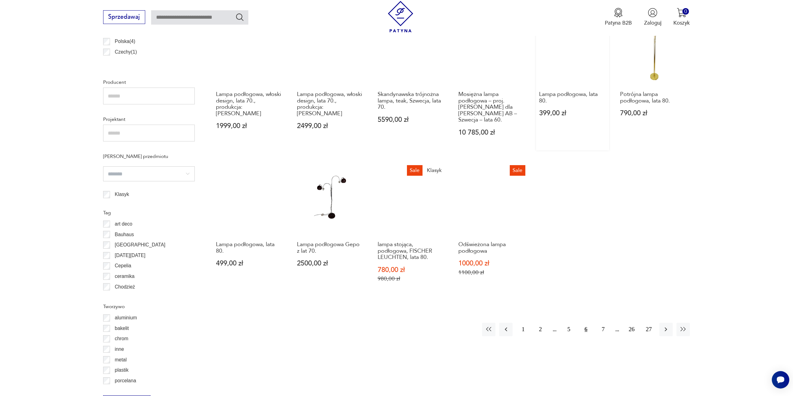
scroll to position [435, 0]
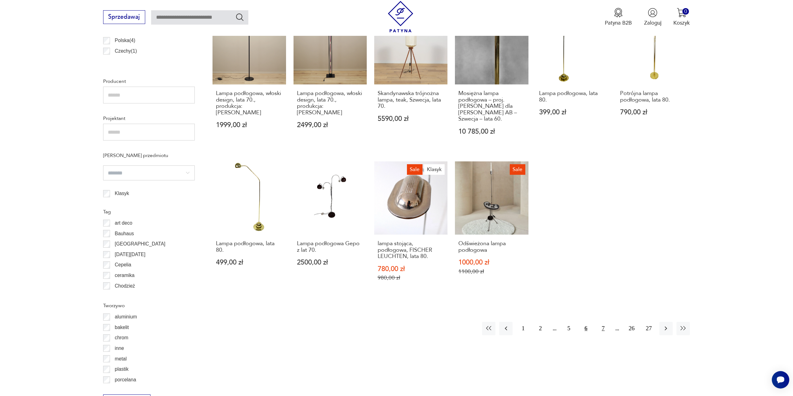
click at [601, 323] on button "7" at bounding box center [603, 328] width 13 height 13
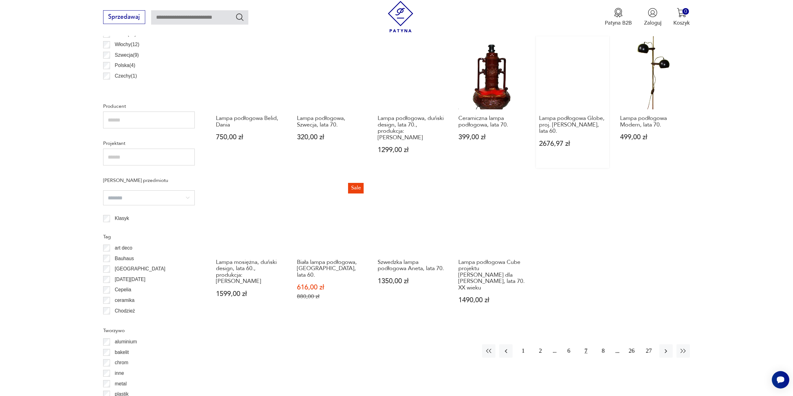
scroll to position [435, 0]
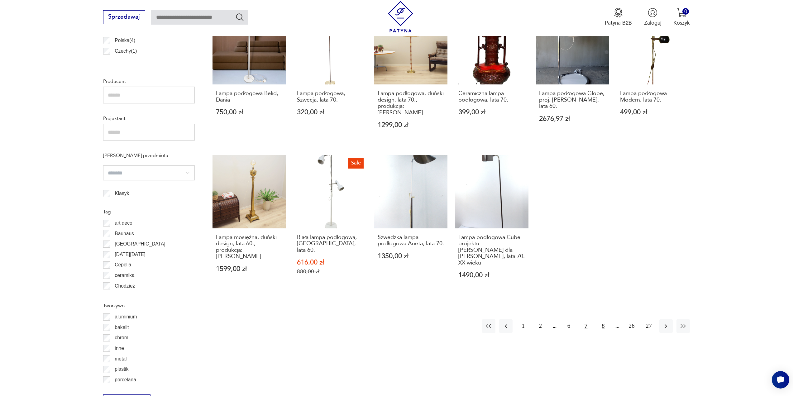
click at [603, 320] on button "8" at bounding box center [603, 326] width 13 height 13
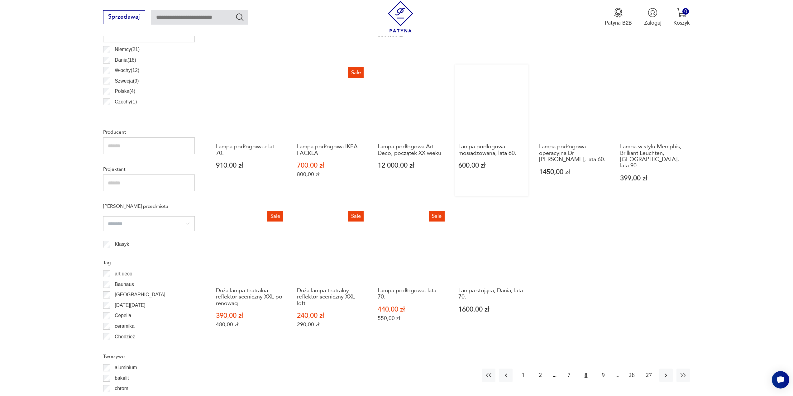
scroll to position [403, 0]
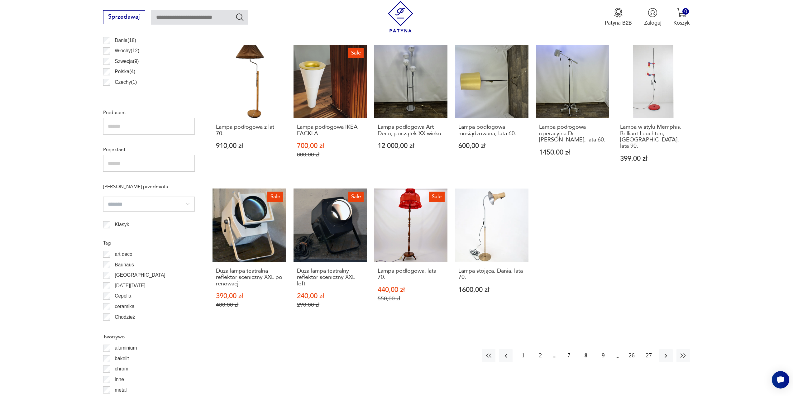
click at [603, 349] on button "9" at bounding box center [603, 355] width 13 height 13
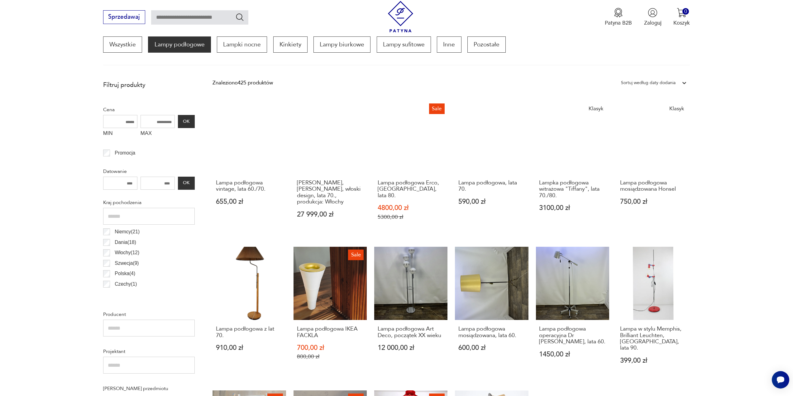
scroll to position [185, 0]
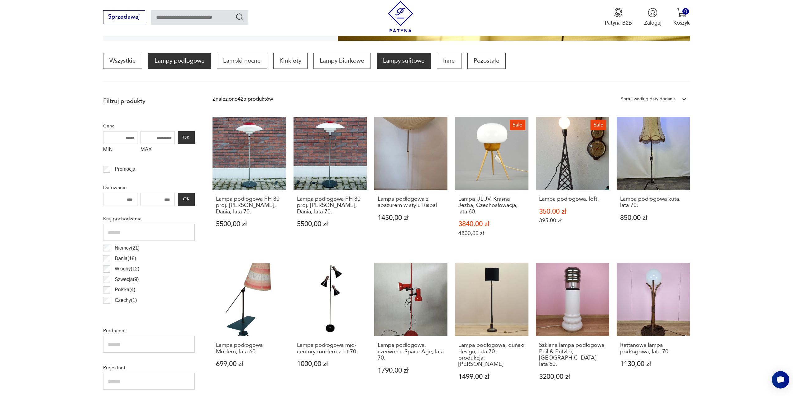
click at [413, 59] on p "Lampy sufitowe" at bounding box center [404, 61] width 54 height 16
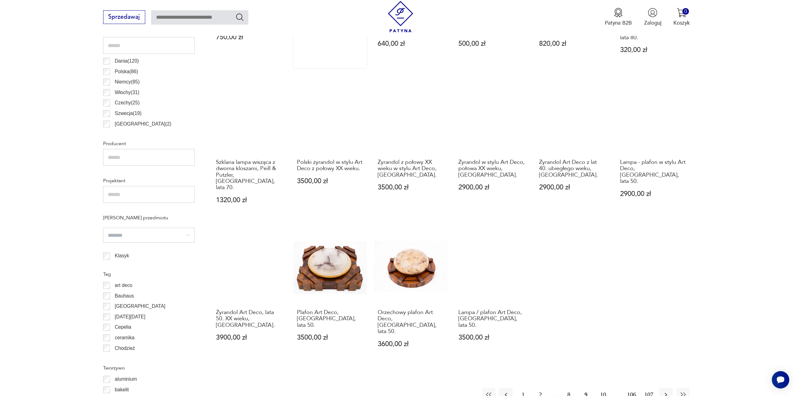
scroll to position [497, 0]
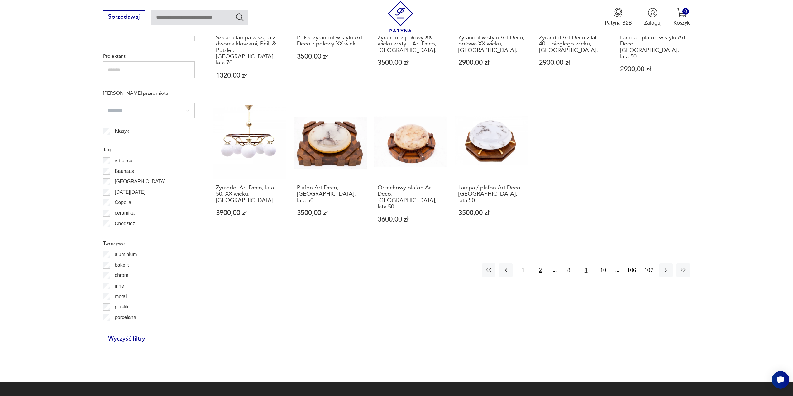
click at [541, 263] on button "2" at bounding box center [540, 269] width 13 height 13
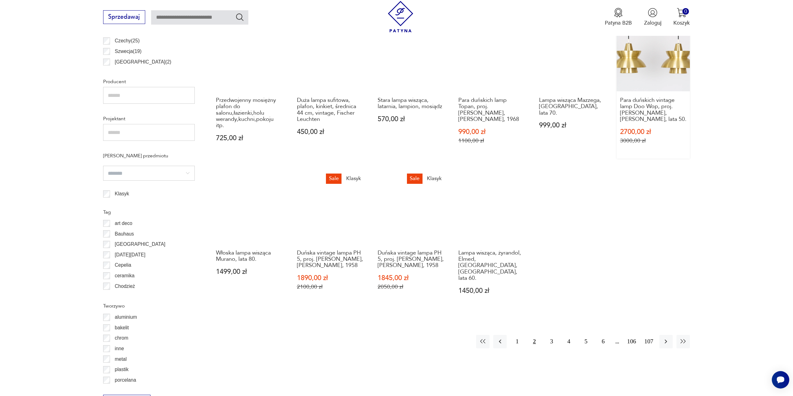
scroll to position [435, 0]
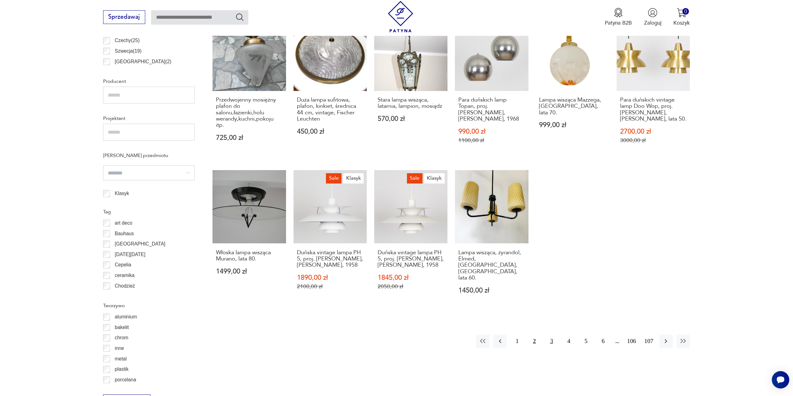
click at [553, 335] on button "3" at bounding box center [551, 341] width 13 height 13
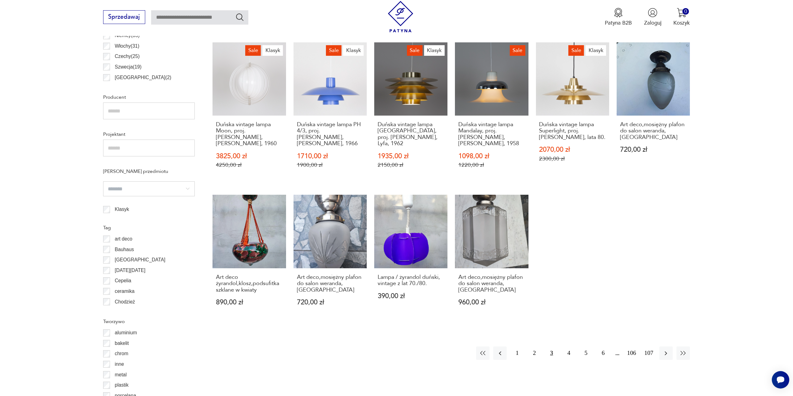
scroll to position [466, 0]
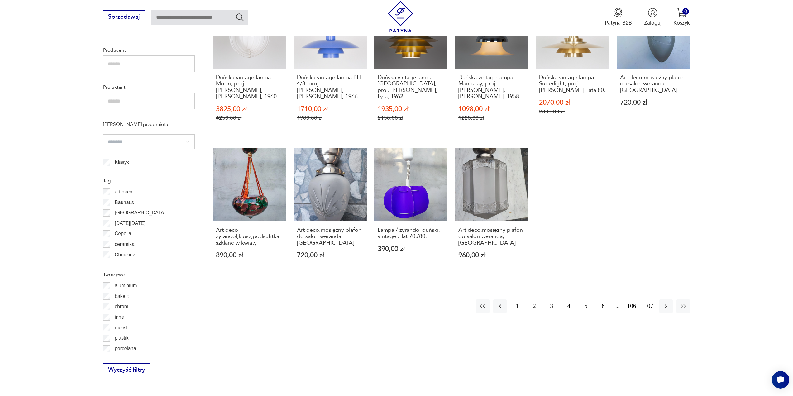
click at [571, 300] on button "4" at bounding box center [568, 306] width 13 height 13
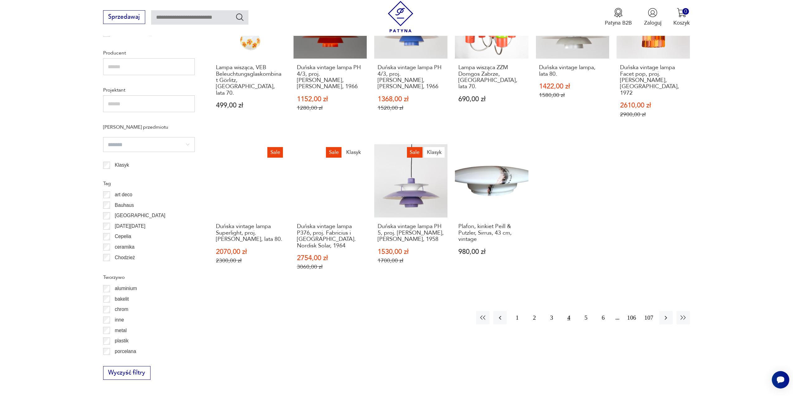
scroll to position [466, 0]
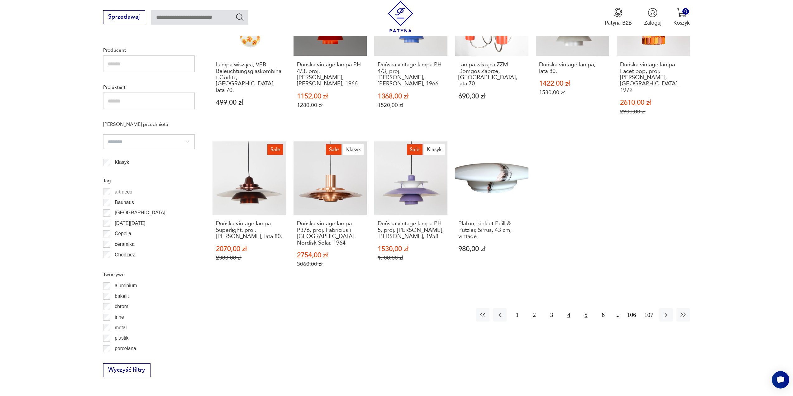
click at [584, 308] on button "5" at bounding box center [585, 314] width 13 height 13
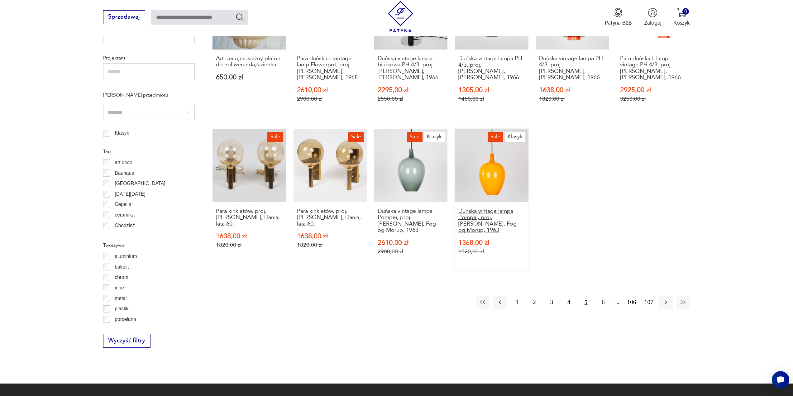
scroll to position [497, 0]
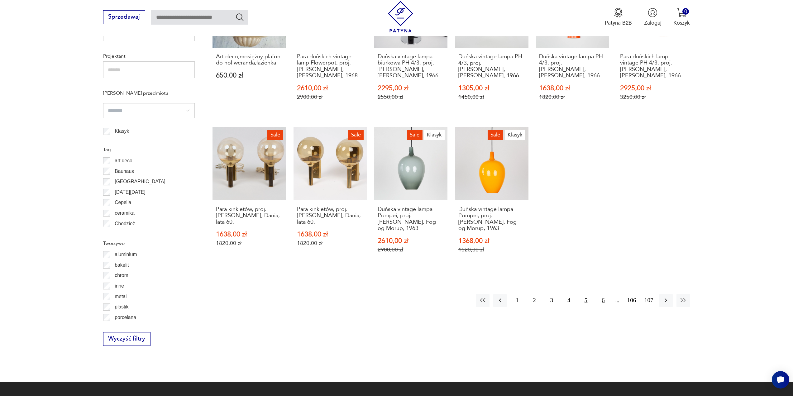
click at [600, 294] on button "6" at bounding box center [603, 300] width 13 height 13
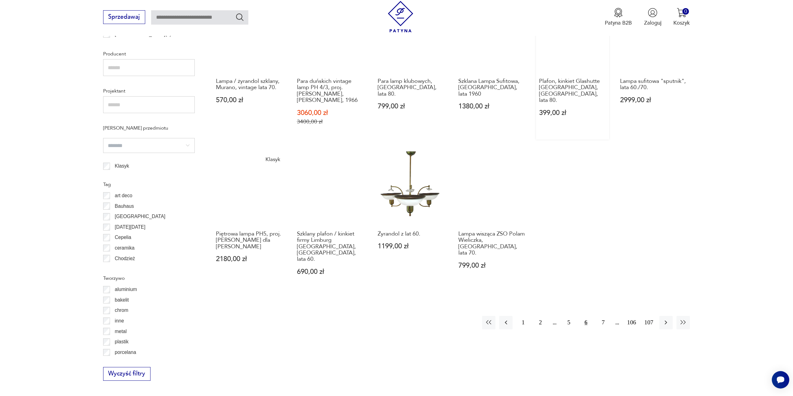
scroll to position [466, 0]
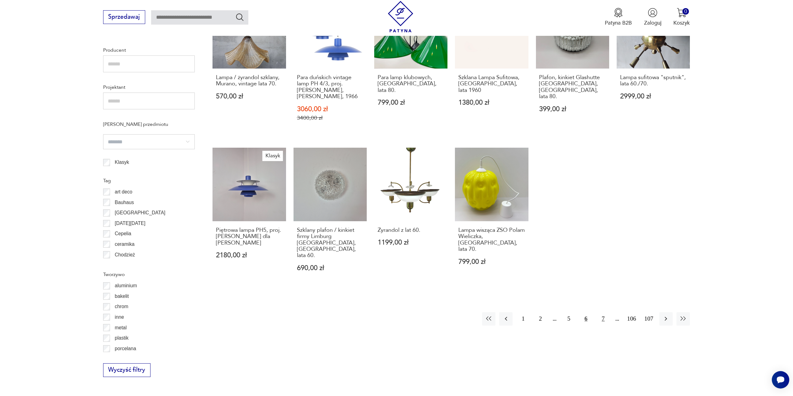
click at [602, 312] on button "7" at bounding box center [603, 318] width 13 height 13
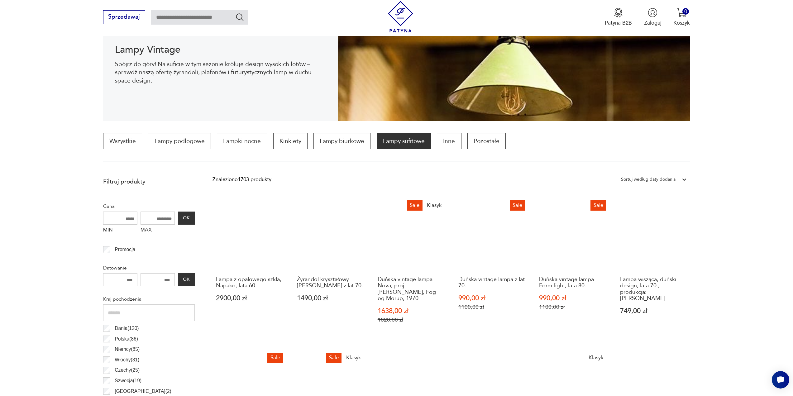
scroll to position [92, 0]
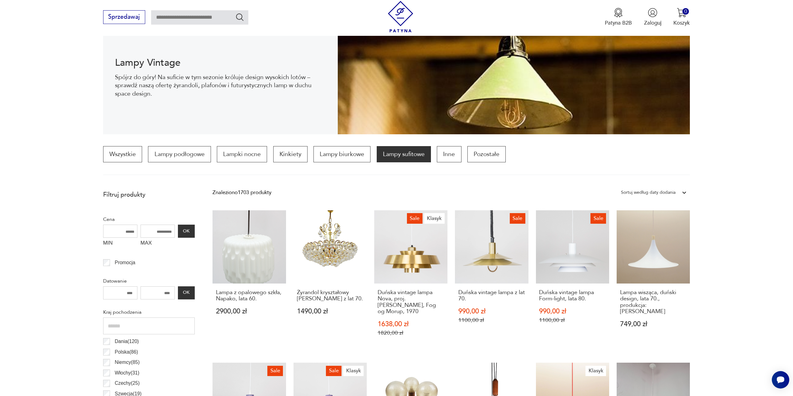
click at [157, 233] on input "MAX" at bounding box center [158, 231] width 34 height 13
type input "***"
click at [185, 234] on button "OK" at bounding box center [186, 231] width 17 height 13
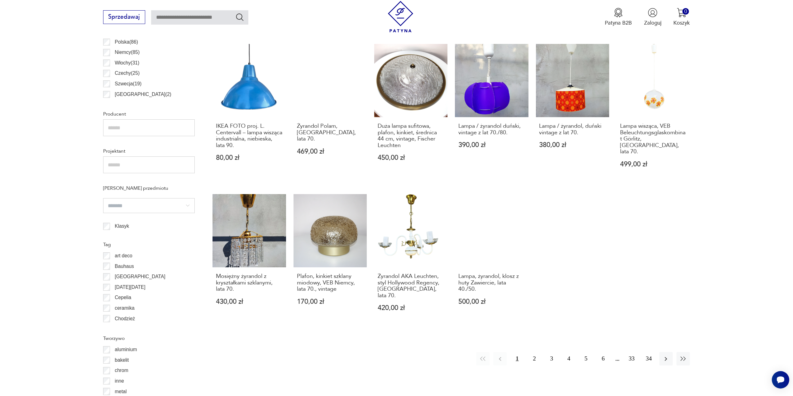
scroll to position [403, 0]
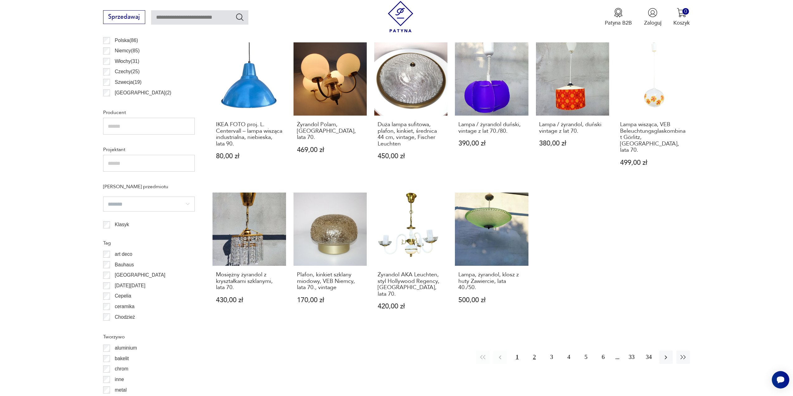
click at [535, 351] on button "2" at bounding box center [534, 357] width 13 height 13
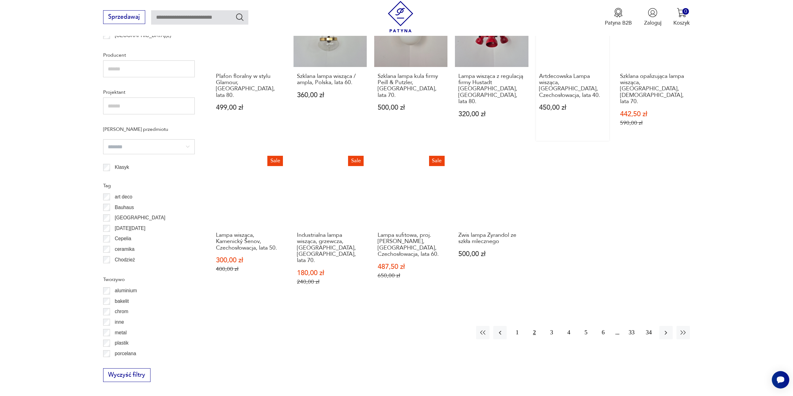
scroll to position [466, 0]
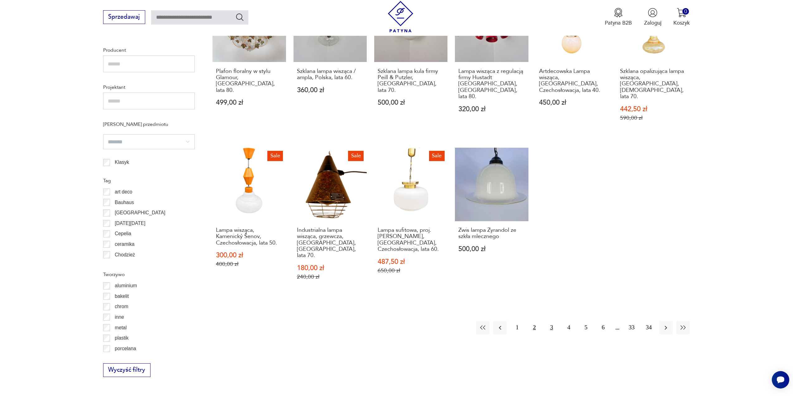
click at [553, 321] on button "3" at bounding box center [551, 327] width 13 height 13
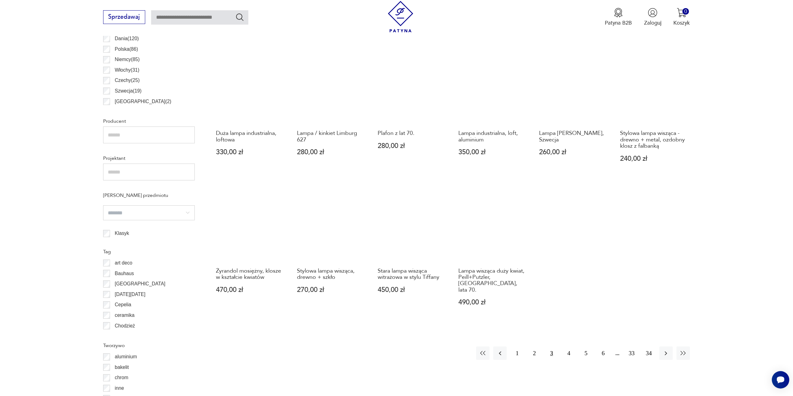
scroll to position [403, 0]
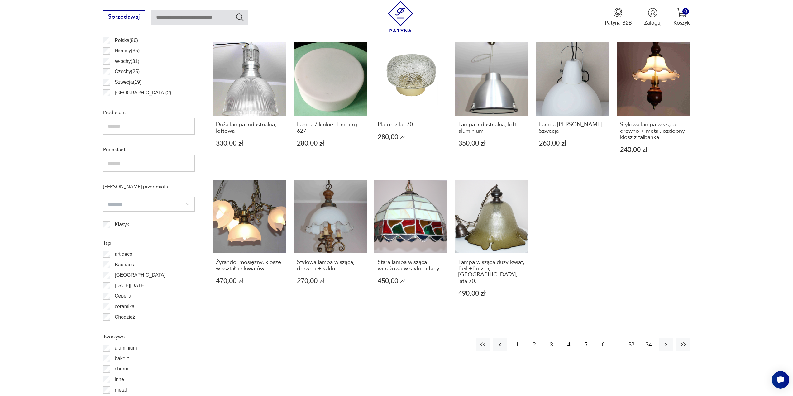
click at [571, 338] on button "4" at bounding box center [568, 344] width 13 height 13
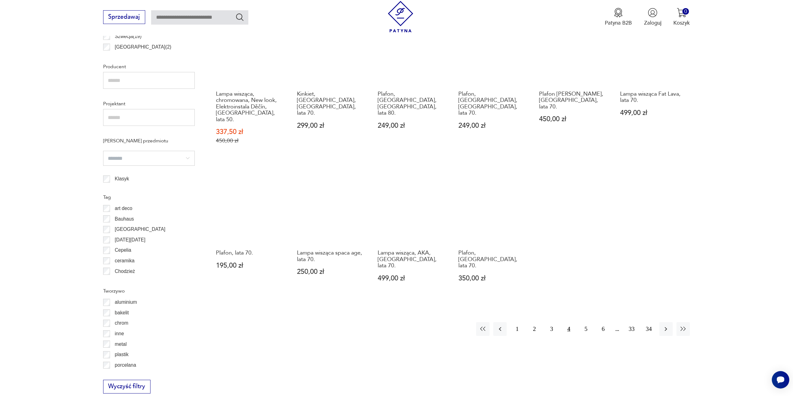
scroll to position [466, 0]
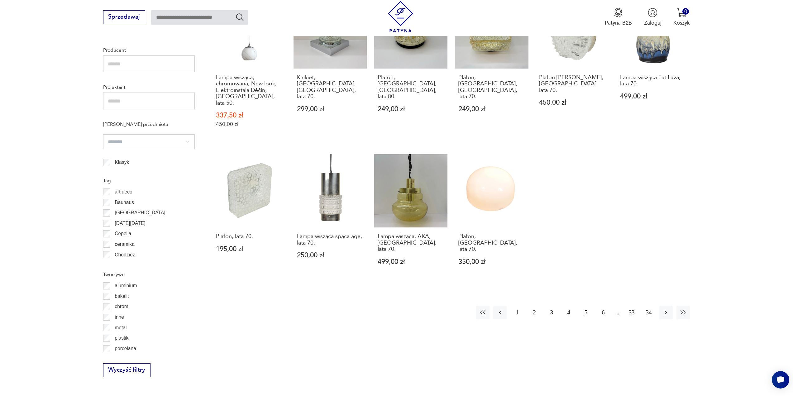
click at [589, 306] on button "5" at bounding box center [585, 312] width 13 height 13
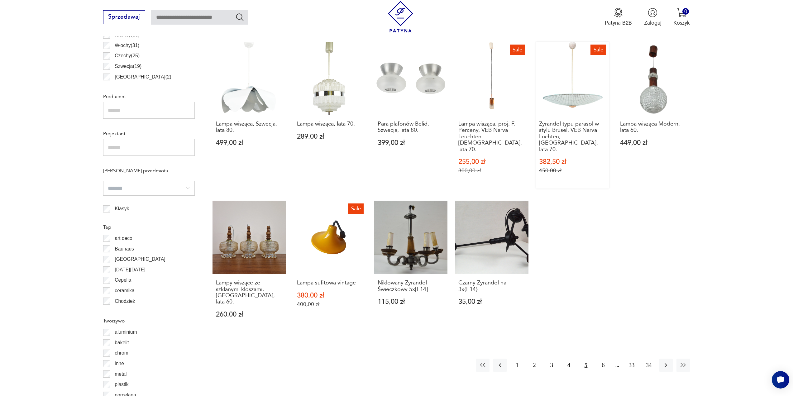
scroll to position [435, 0]
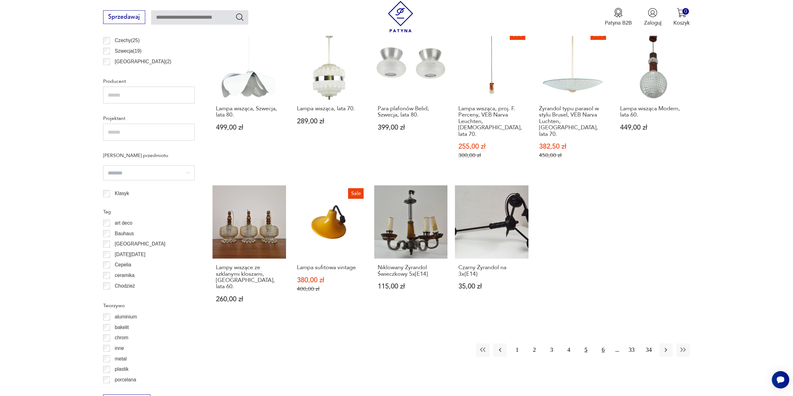
click at [603, 344] on button "6" at bounding box center [603, 350] width 13 height 13
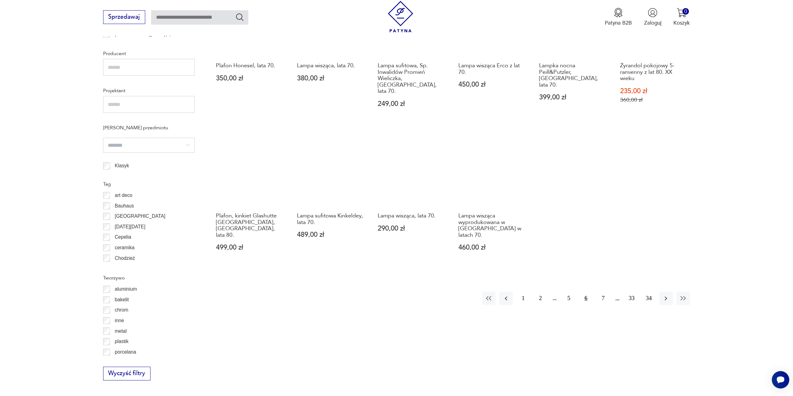
scroll to position [466, 0]
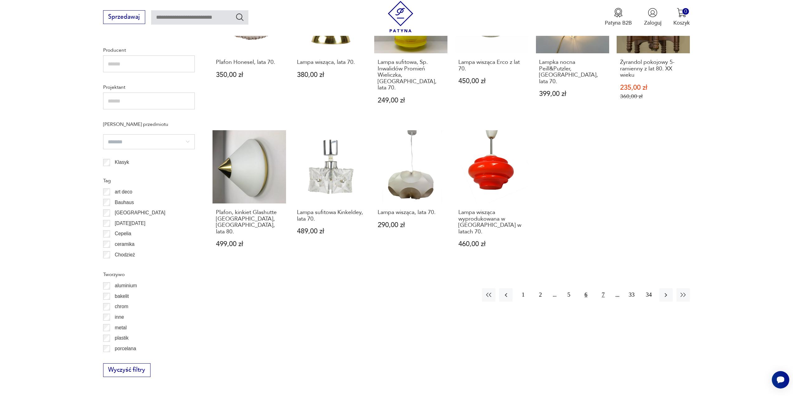
click at [604, 288] on button "7" at bounding box center [603, 294] width 13 height 13
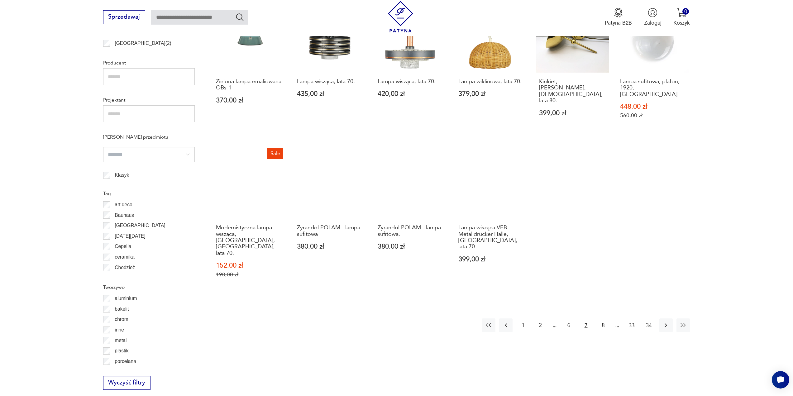
scroll to position [466, 0]
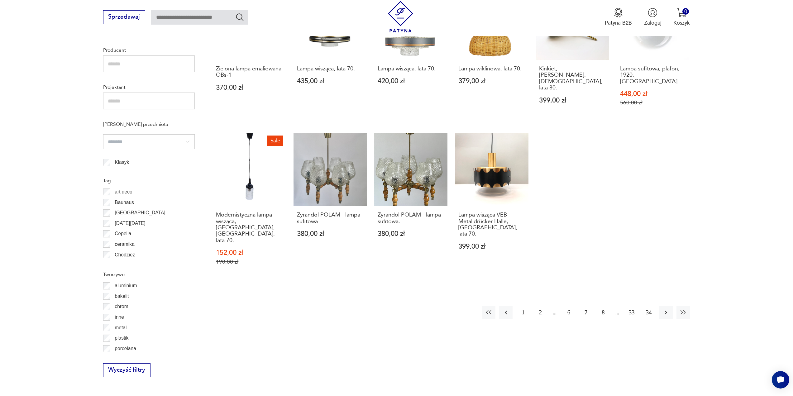
click at [605, 306] on button "8" at bounding box center [603, 312] width 13 height 13
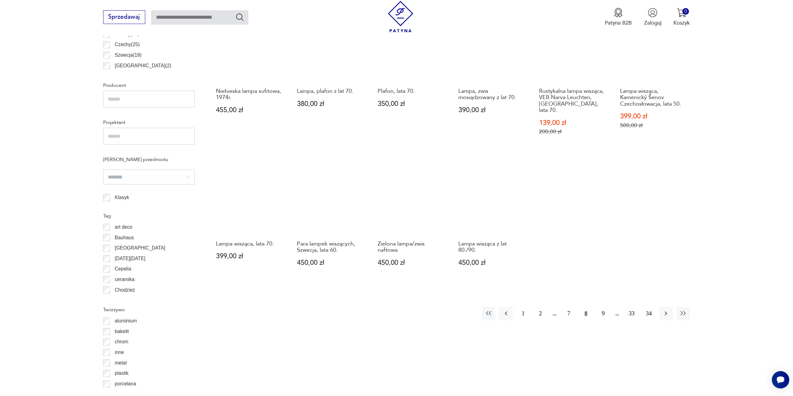
scroll to position [435, 0]
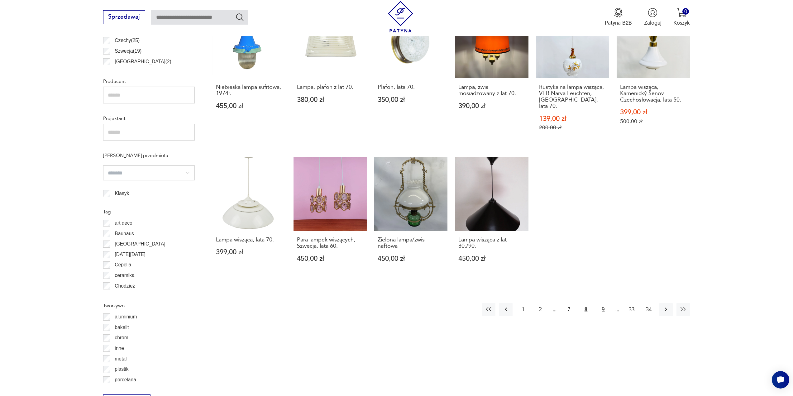
click at [603, 303] on button "9" at bounding box center [603, 309] width 13 height 13
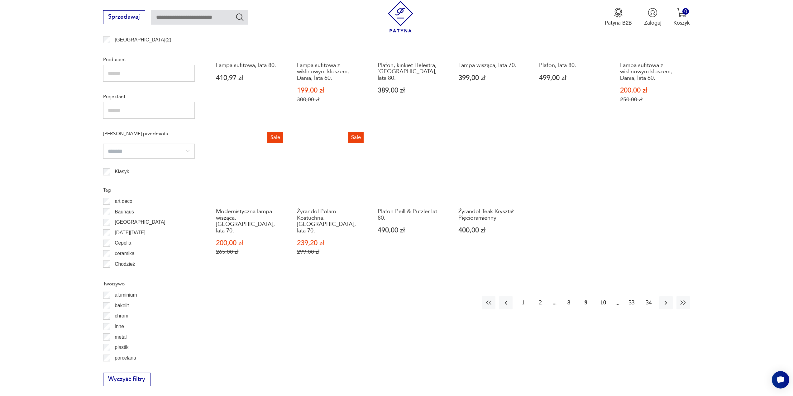
scroll to position [466, 0]
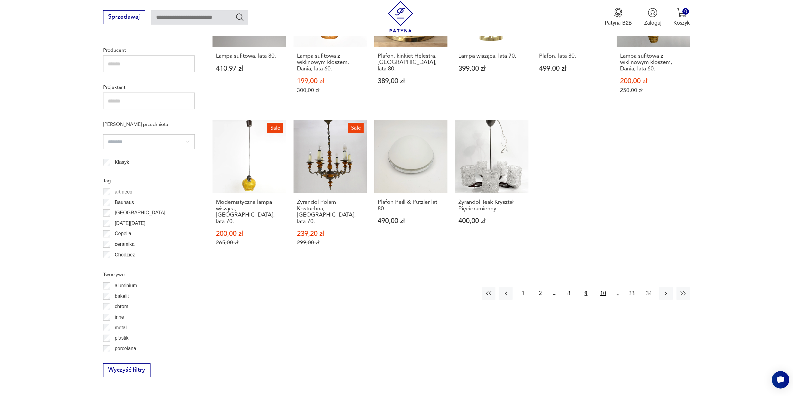
click at [603, 287] on button "10" at bounding box center [603, 293] width 13 height 13
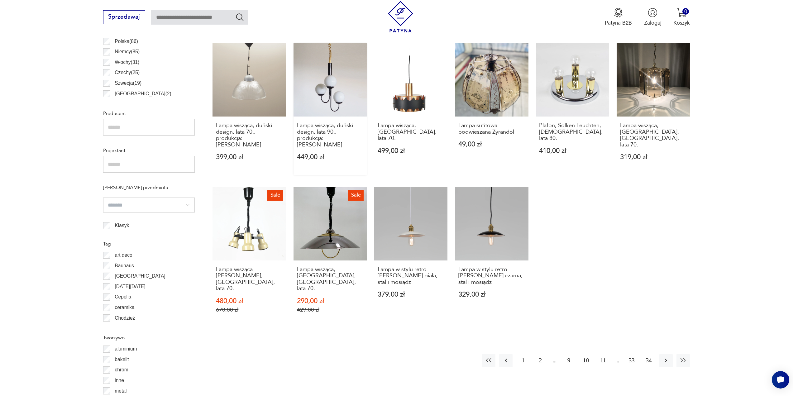
scroll to position [403, 0]
click at [606, 353] on button "11" at bounding box center [603, 359] width 13 height 13
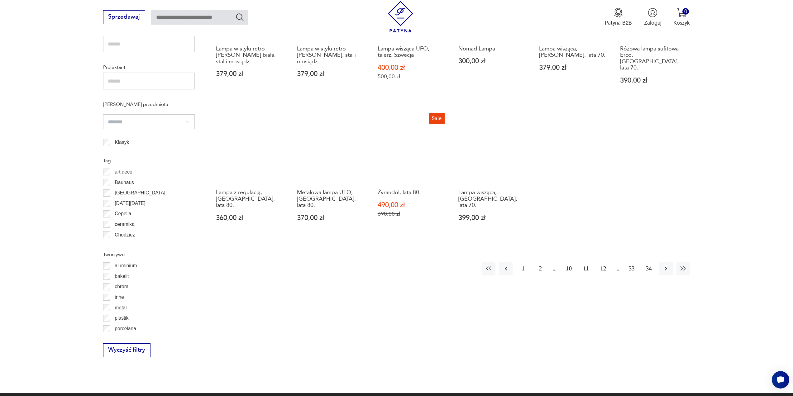
scroll to position [497, 0]
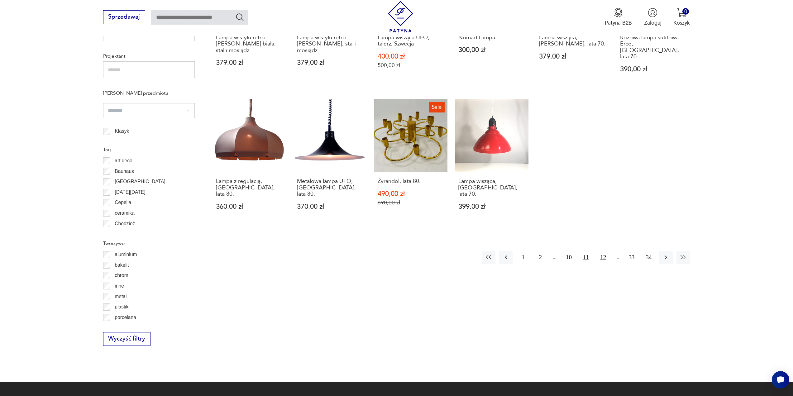
click at [608, 251] on button "12" at bounding box center [603, 257] width 13 height 13
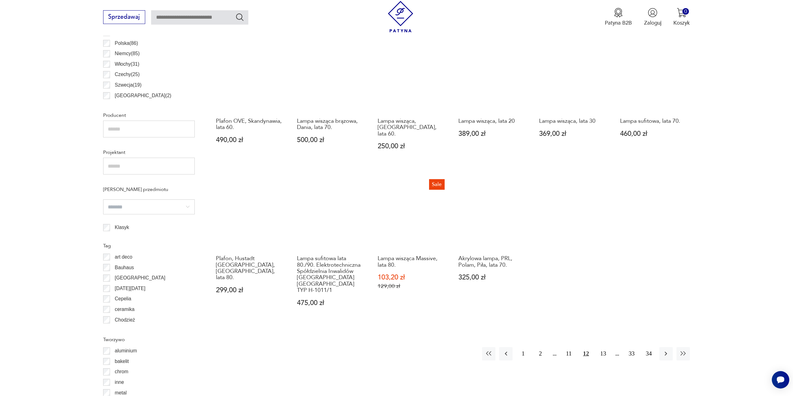
scroll to position [403, 0]
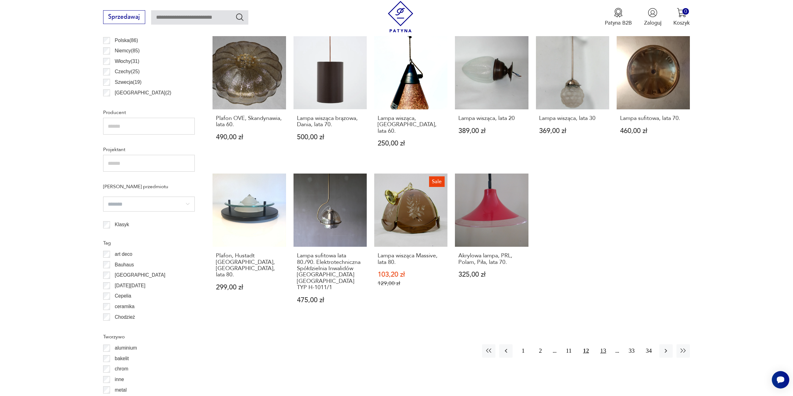
click at [601, 344] on button "13" at bounding box center [603, 350] width 13 height 13
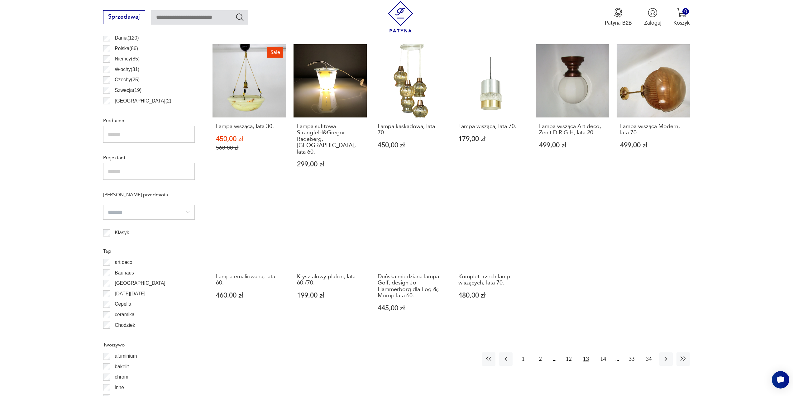
scroll to position [403, 0]
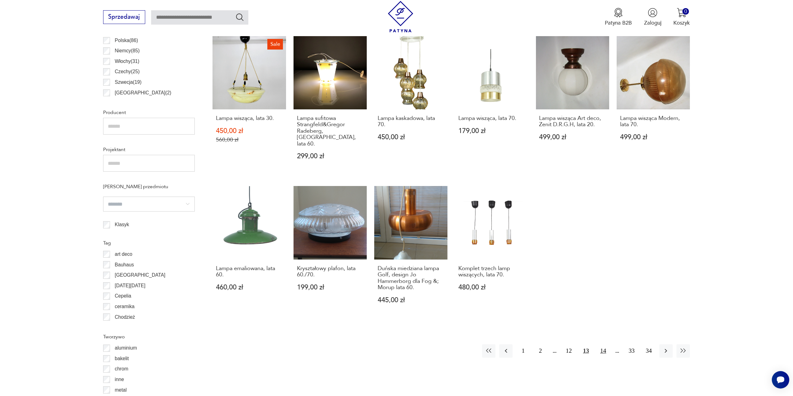
click at [603, 344] on button "14" at bounding box center [603, 350] width 13 height 13
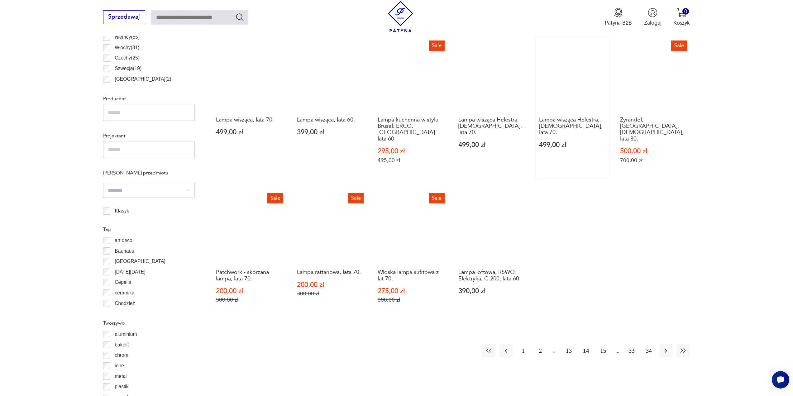
scroll to position [435, 0]
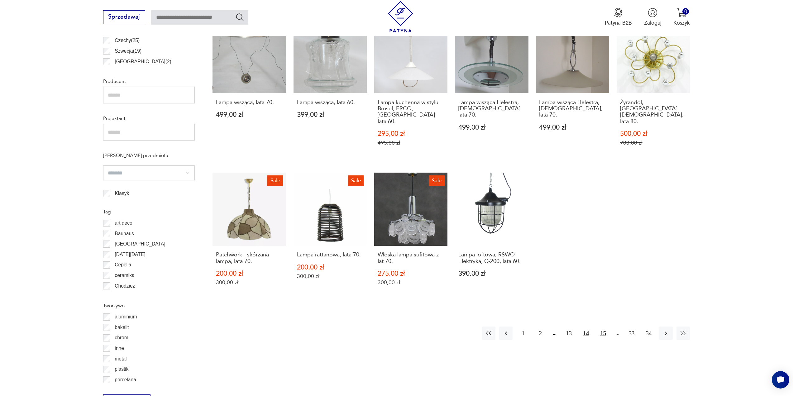
click at [601, 327] on button "15" at bounding box center [603, 333] width 13 height 13
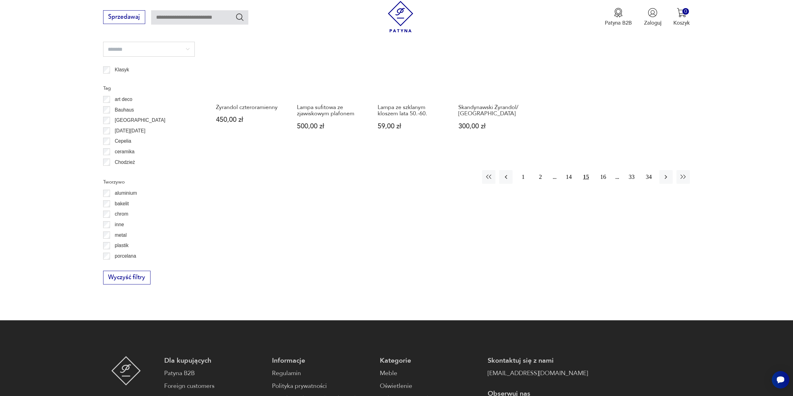
scroll to position [559, 0]
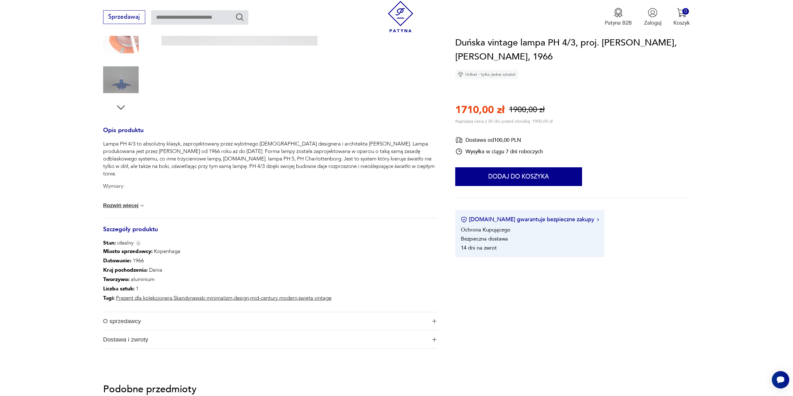
scroll to position [187, 0]
click at [141, 202] on img at bounding box center [142, 204] width 6 height 6
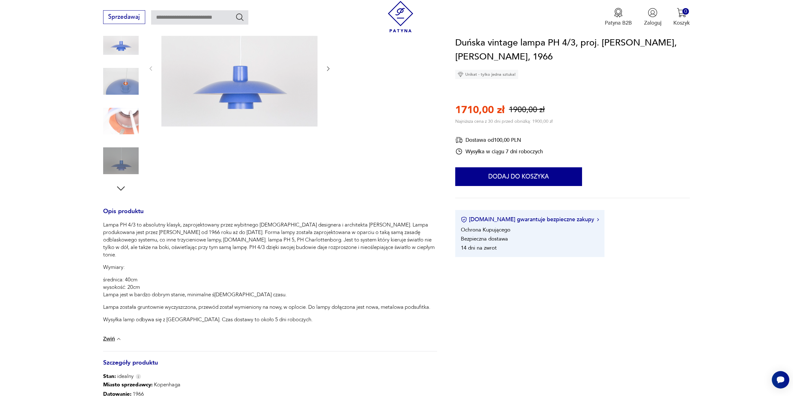
scroll to position [94, 0]
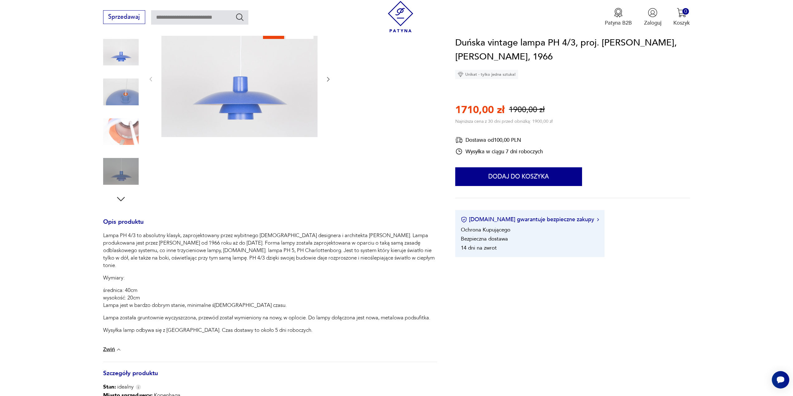
click at [131, 99] on img at bounding box center [121, 92] width 36 height 36
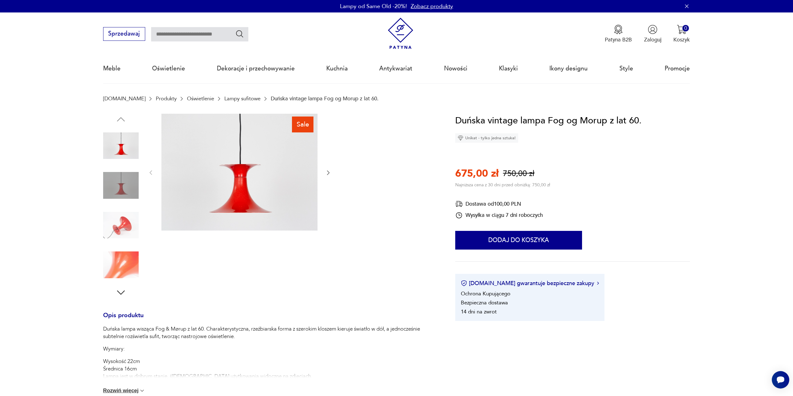
click at [122, 225] on img at bounding box center [121, 226] width 36 height 36
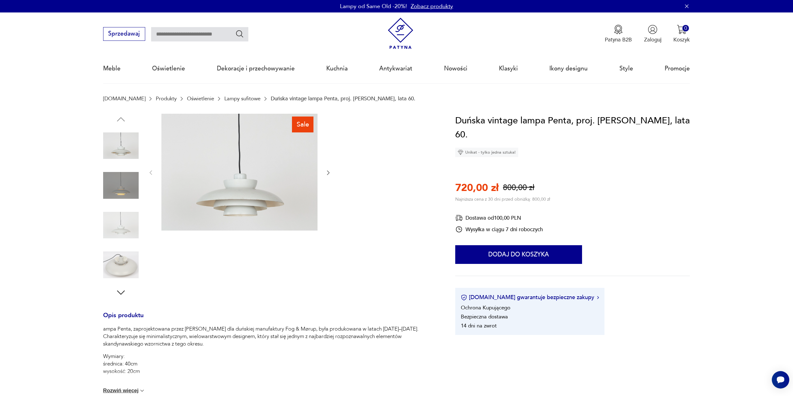
click at [122, 266] on img at bounding box center [121, 265] width 36 height 36
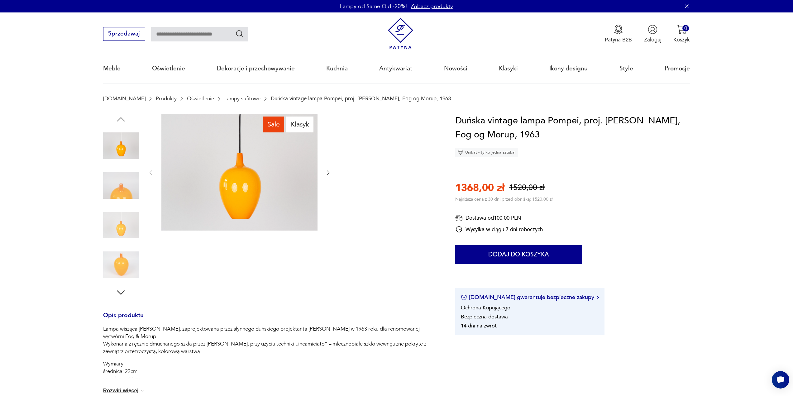
click at [119, 192] on img at bounding box center [121, 186] width 36 height 36
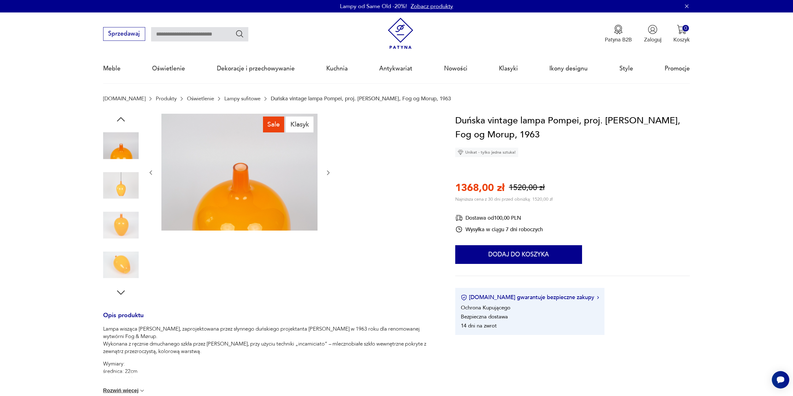
click at [118, 204] on div at bounding box center [121, 186] width 36 height 37
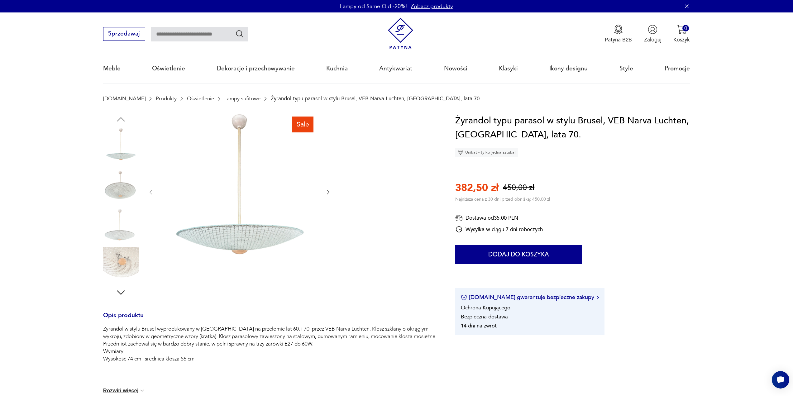
click at [124, 262] on img at bounding box center [121, 265] width 36 height 36
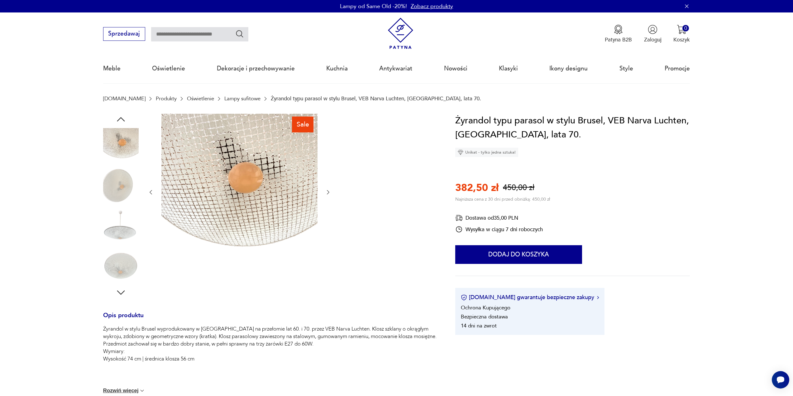
click at [120, 175] on img at bounding box center [121, 186] width 36 height 36
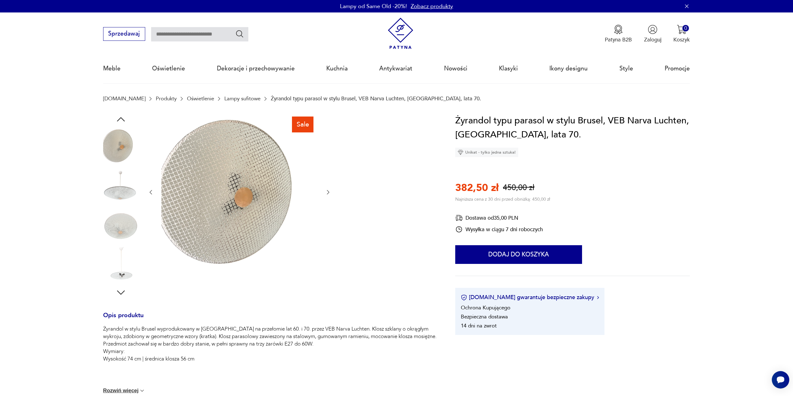
click at [124, 274] on img at bounding box center [121, 265] width 36 height 36
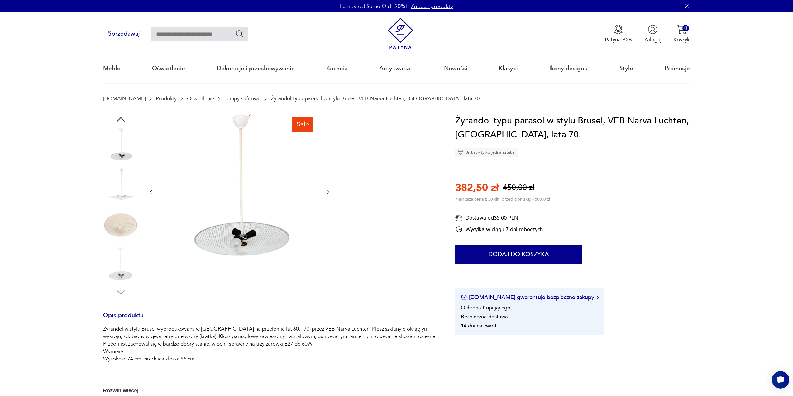
click at [126, 230] on img at bounding box center [121, 226] width 36 height 36
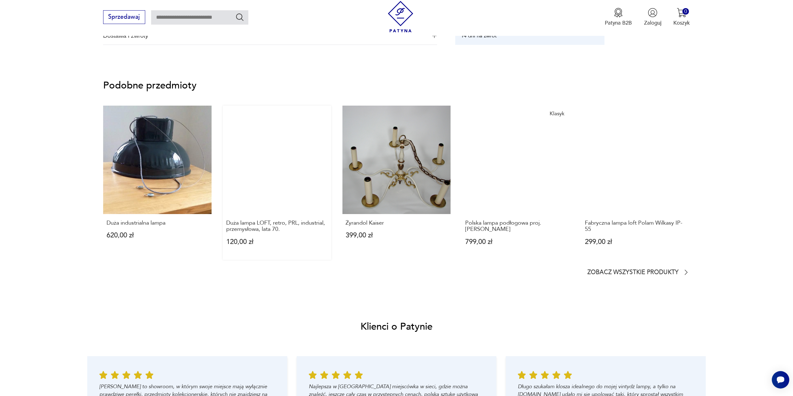
scroll to position [499, 0]
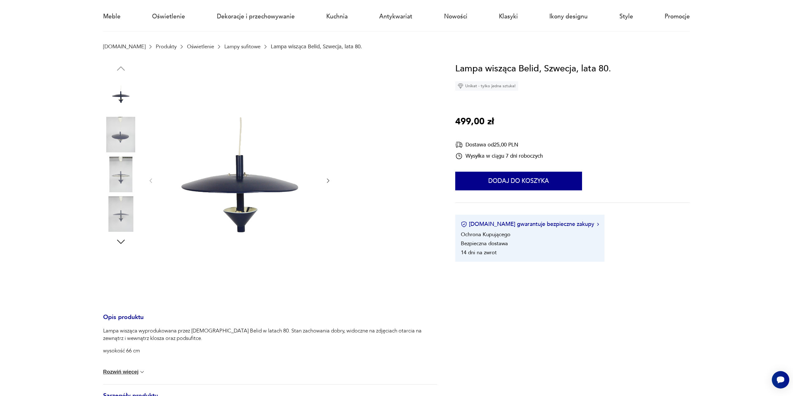
scroll to position [62, 0]
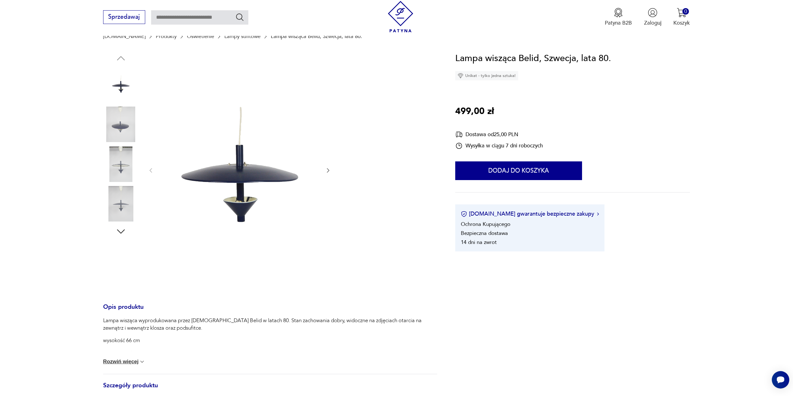
click at [140, 361] on img at bounding box center [142, 362] width 6 height 6
click at [119, 128] on img at bounding box center [121, 125] width 36 height 36
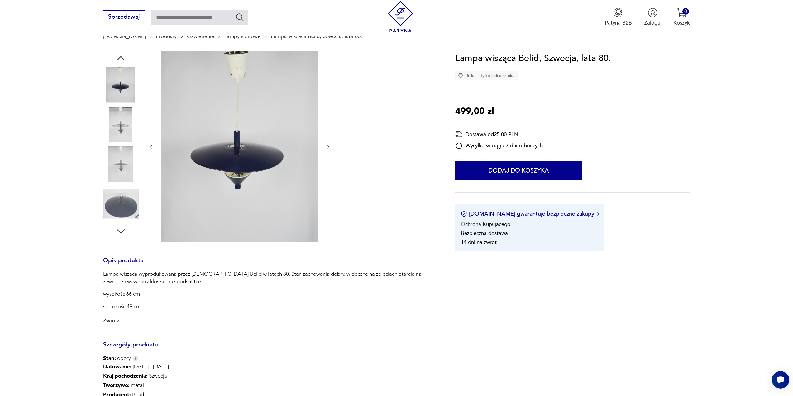
click at [119, 170] on img at bounding box center [121, 165] width 36 height 36
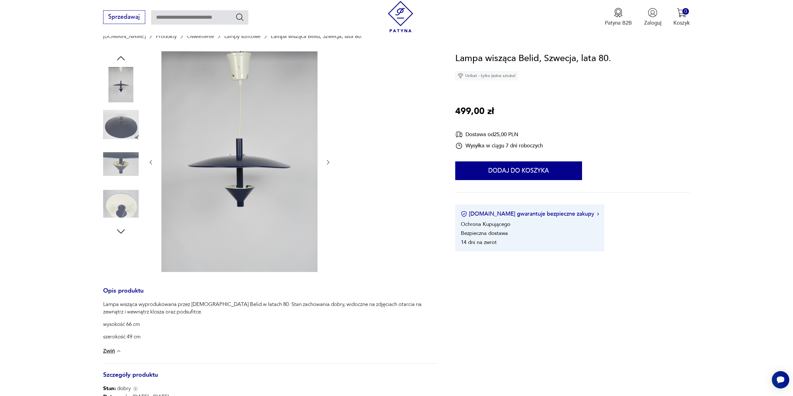
click at [123, 207] on img at bounding box center [121, 204] width 36 height 36
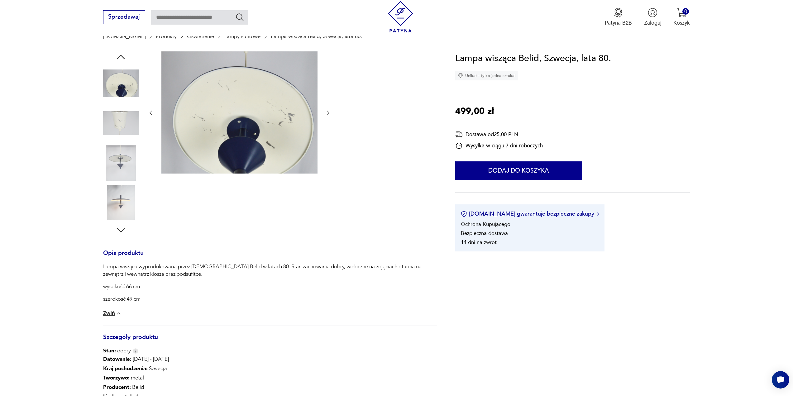
click at [128, 204] on img at bounding box center [121, 203] width 36 height 36
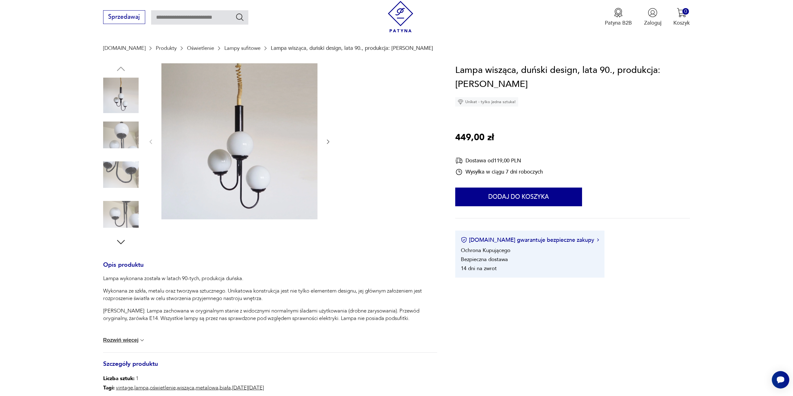
scroll to position [62, 0]
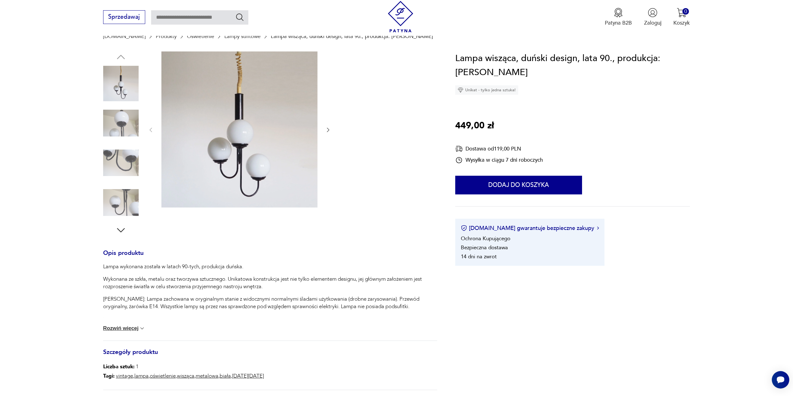
click at [144, 327] on img at bounding box center [142, 328] width 6 height 6
click at [121, 120] on img at bounding box center [121, 123] width 36 height 36
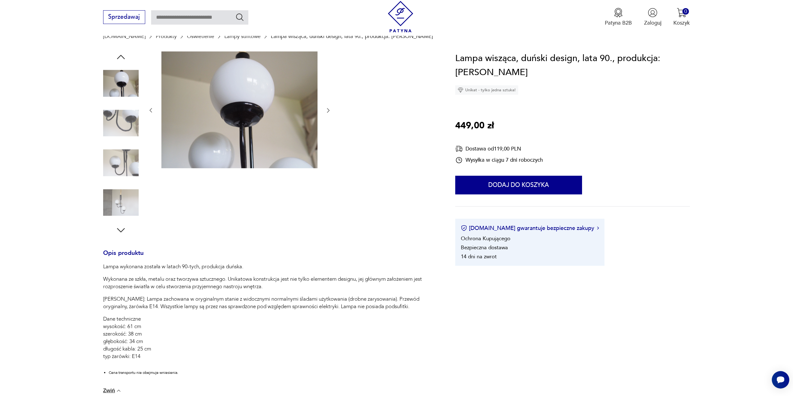
click at [123, 198] on img at bounding box center [121, 203] width 36 height 36
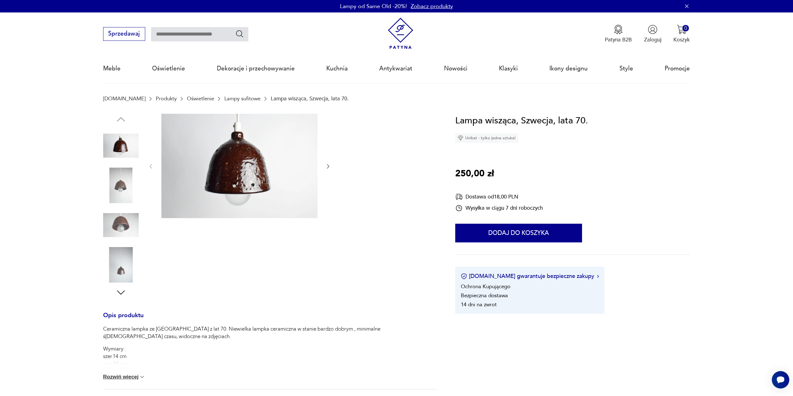
click at [116, 182] on img at bounding box center [121, 186] width 36 height 36
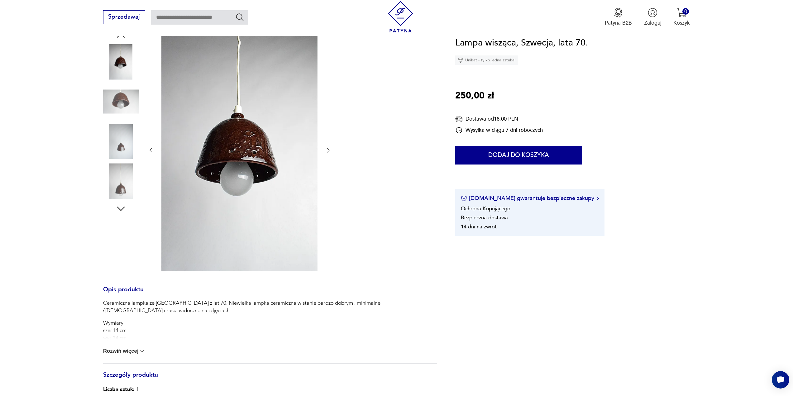
scroll to position [94, 0]
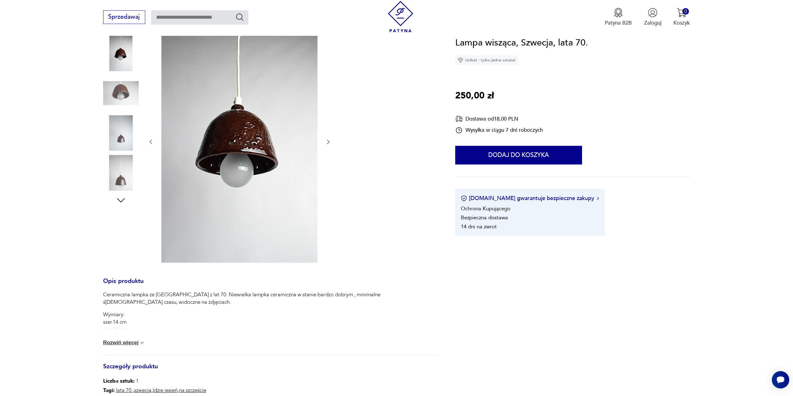
click at [126, 137] on img at bounding box center [121, 133] width 36 height 36
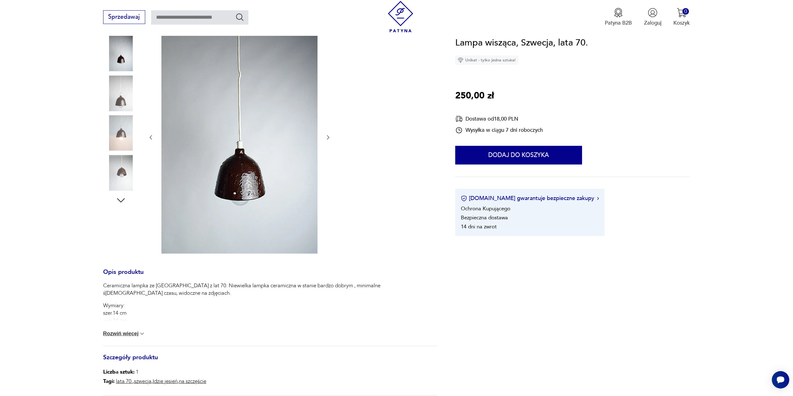
click at [119, 167] on img at bounding box center [121, 173] width 36 height 36
